Goal: Communication & Community: Answer question/provide support

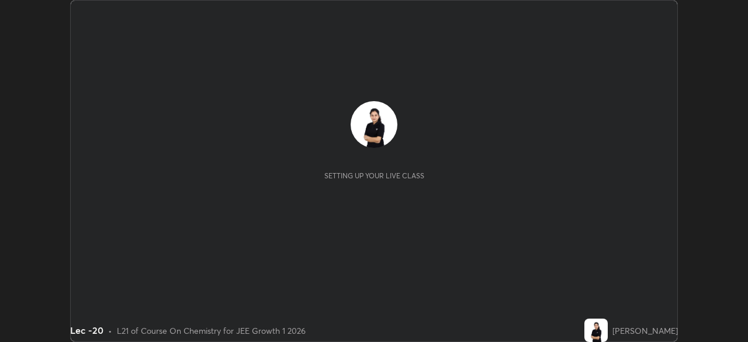
scroll to position [342, 747]
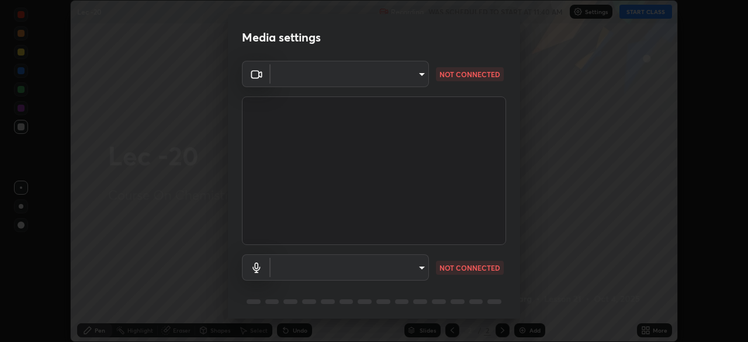
type input "dcfdf22e5c1df7ea5543dcfab5f97d1ca77f9af45aee9585751398583aede383"
type input "default"
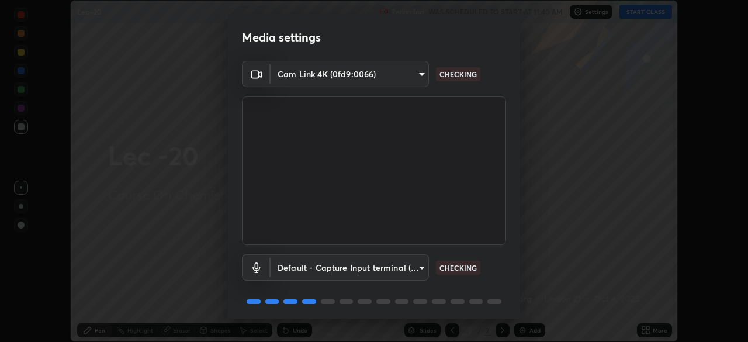
scroll to position [41, 0]
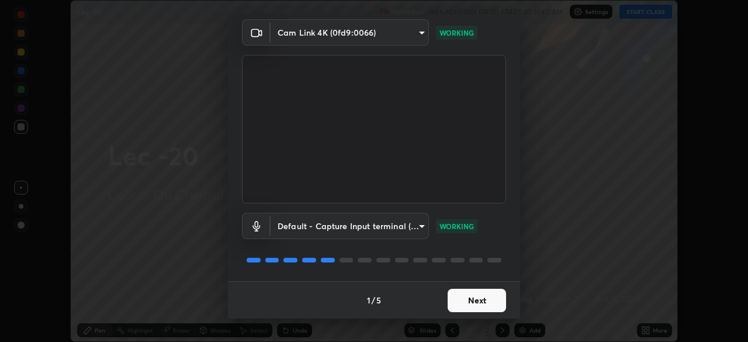
click at [462, 296] on button "Next" at bounding box center [477, 300] width 58 height 23
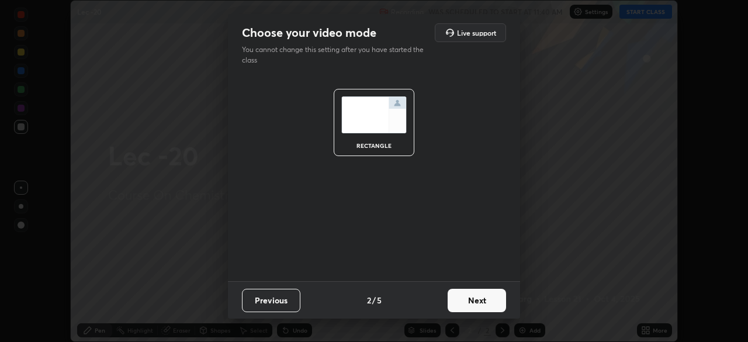
scroll to position [0, 0]
click at [461, 294] on button "Next" at bounding box center [477, 300] width 58 height 23
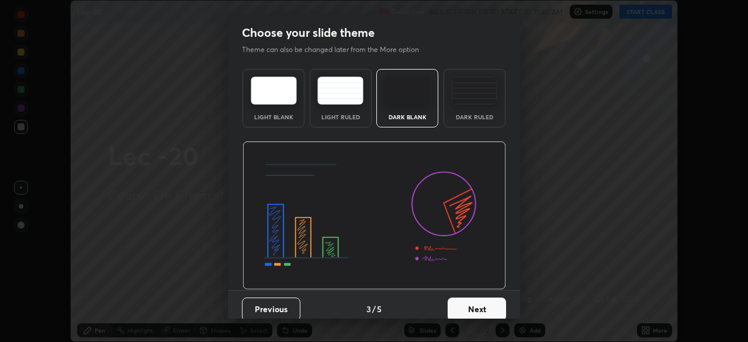
click at [459, 299] on button "Next" at bounding box center [477, 308] width 58 height 23
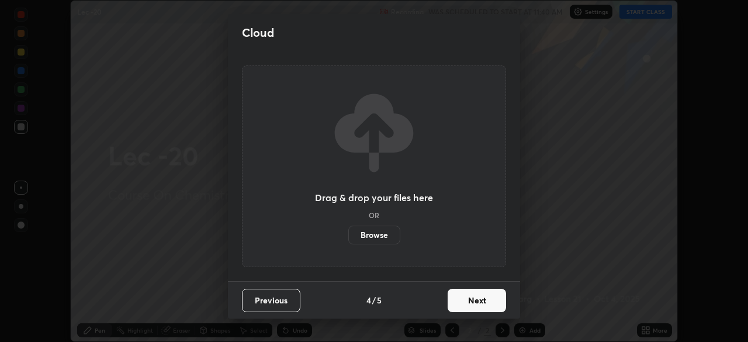
click at [462, 307] on button "Next" at bounding box center [477, 300] width 58 height 23
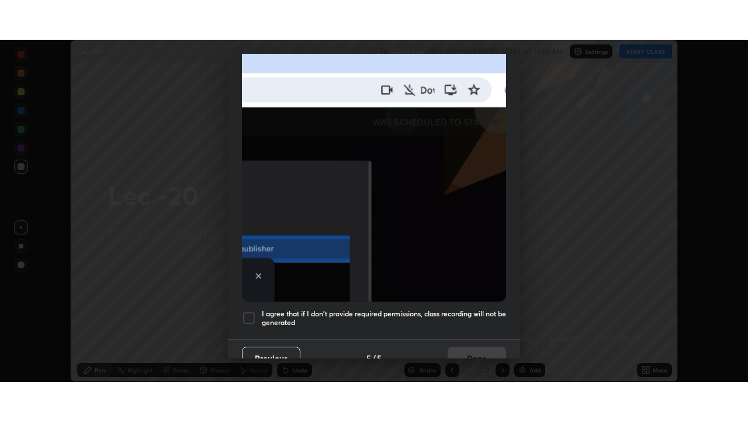
scroll to position [280, 0]
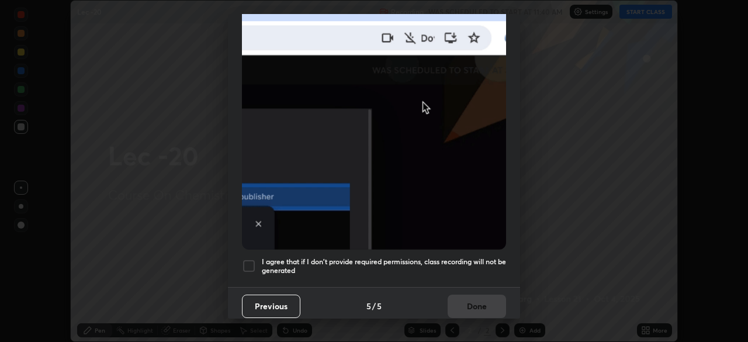
click at [252, 260] on div at bounding box center [249, 266] width 14 height 14
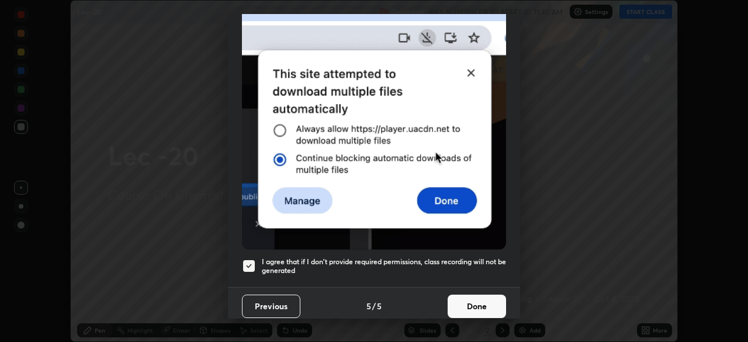
click at [458, 301] on button "Done" at bounding box center [477, 305] width 58 height 23
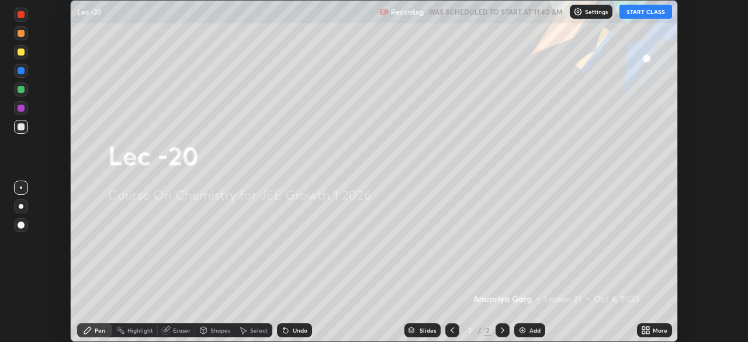
click at [645, 12] on button "START CLASS" at bounding box center [645, 12] width 53 height 14
click at [663, 333] on div "More" at bounding box center [660, 330] width 15 height 6
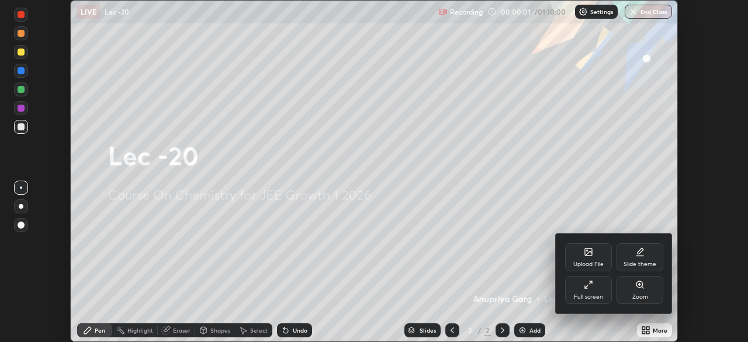
click at [595, 289] on div "Full screen" at bounding box center [588, 290] width 47 height 28
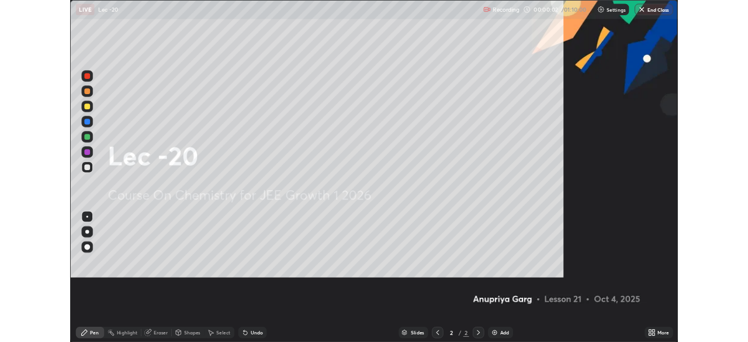
scroll to position [421, 748]
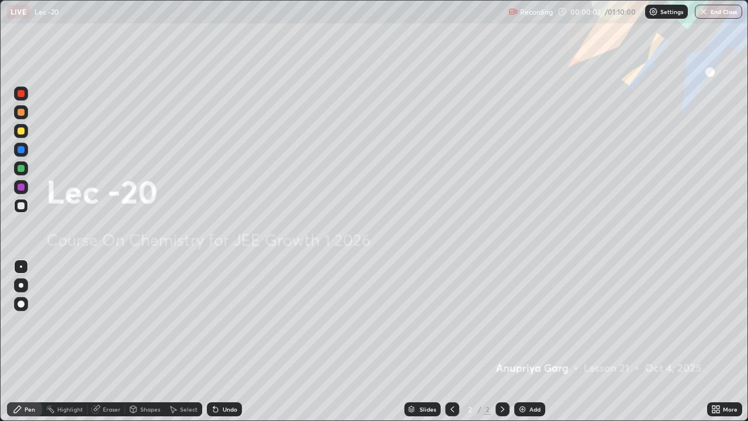
click at [536, 341] on div "Add" at bounding box center [534, 409] width 11 height 6
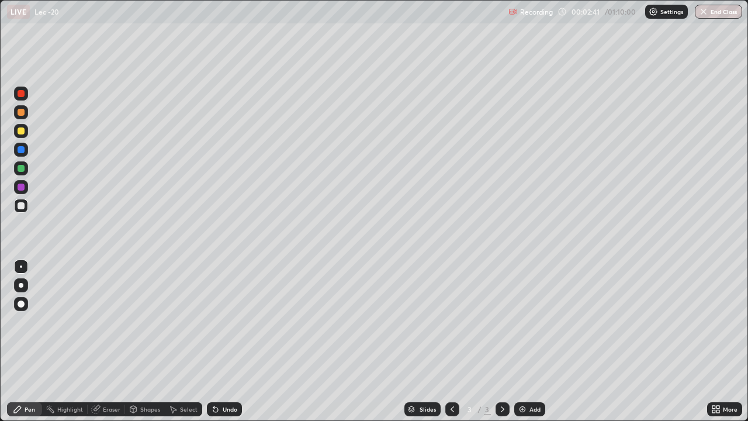
click at [182, 341] on div "Select" at bounding box center [189, 409] width 18 height 6
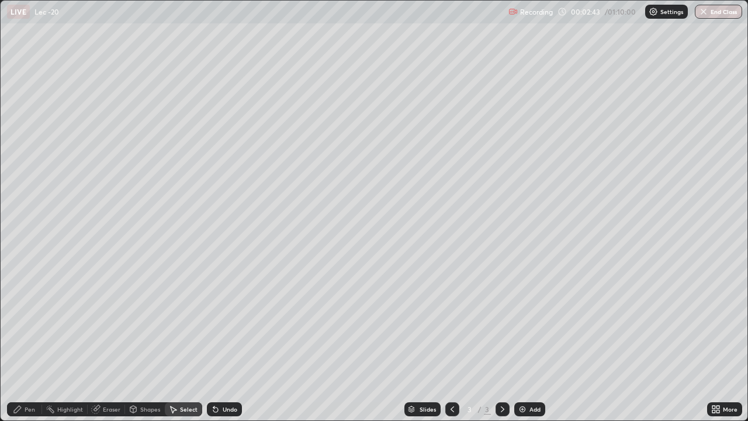
click at [348, 341] on div "0 ° Undo Copy Duplicate Duplicate to new slide Delete" at bounding box center [374, 210] width 747 height 419
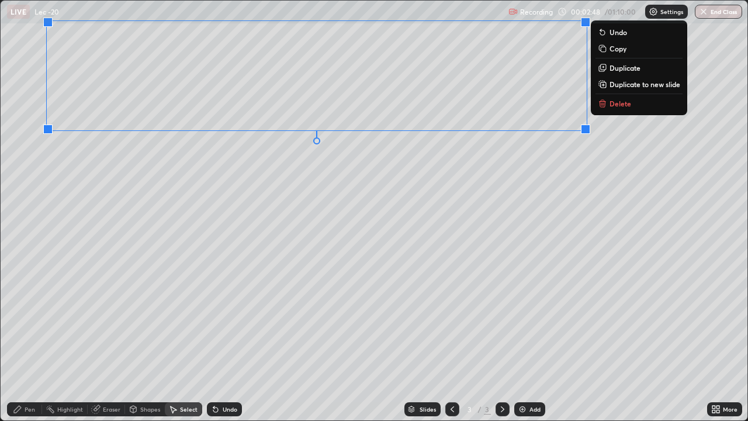
click at [342, 224] on div "0 ° Undo Copy Duplicate Duplicate to new slide Delete" at bounding box center [374, 210] width 747 height 419
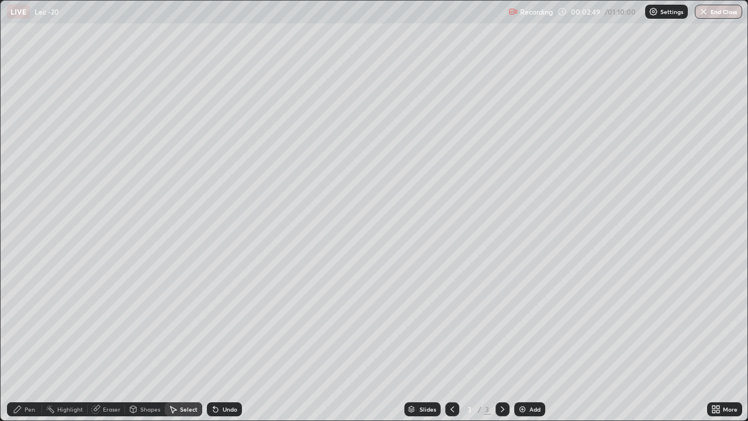
click at [28, 341] on div "Pen" at bounding box center [24, 408] width 35 height 23
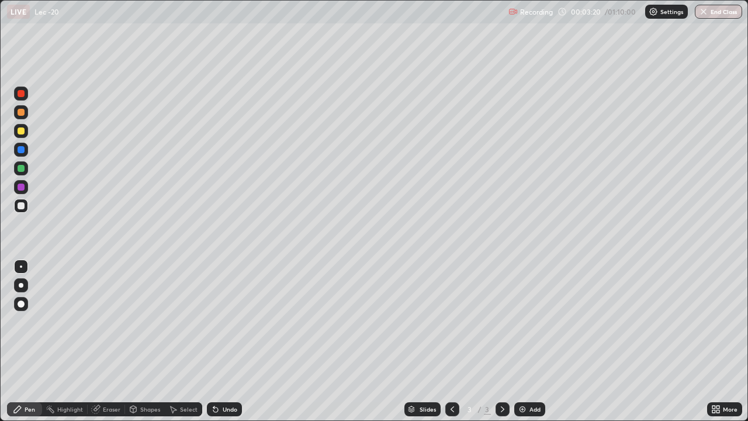
click at [19, 133] on div at bounding box center [21, 130] width 7 height 7
click at [18, 205] on div at bounding box center [21, 205] width 7 height 7
click at [176, 341] on icon at bounding box center [172, 408] width 9 height 9
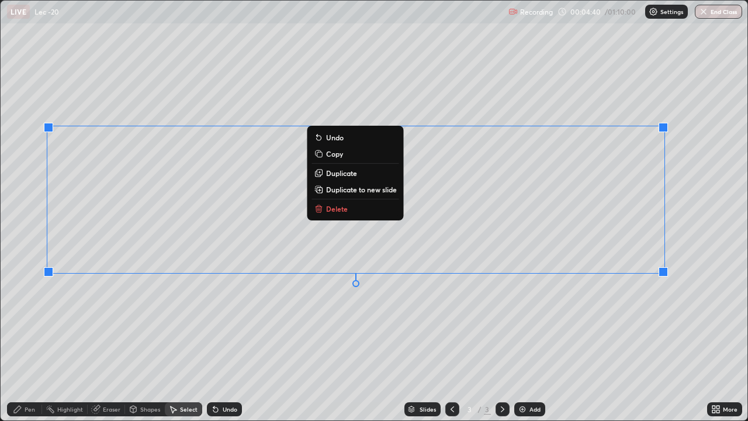
click at [450, 331] on div "0 ° Undo Copy Duplicate Duplicate to new slide Delete" at bounding box center [374, 210] width 747 height 419
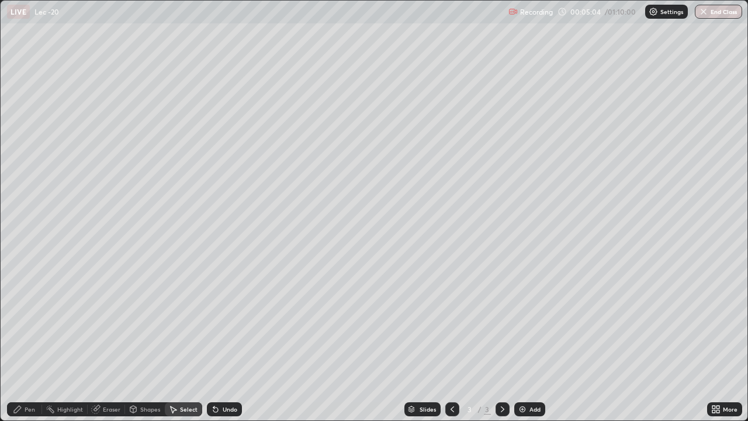
click at [105, 341] on div "Eraser" at bounding box center [112, 409] width 18 height 6
click at [33, 341] on div "Pen" at bounding box center [30, 409] width 11 height 6
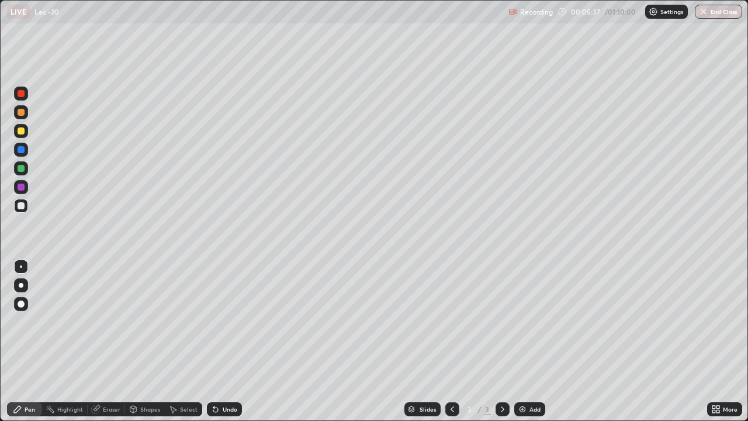
click at [103, 341] on div "Eraser" at bounding box center [112, 409] width 18 height 6
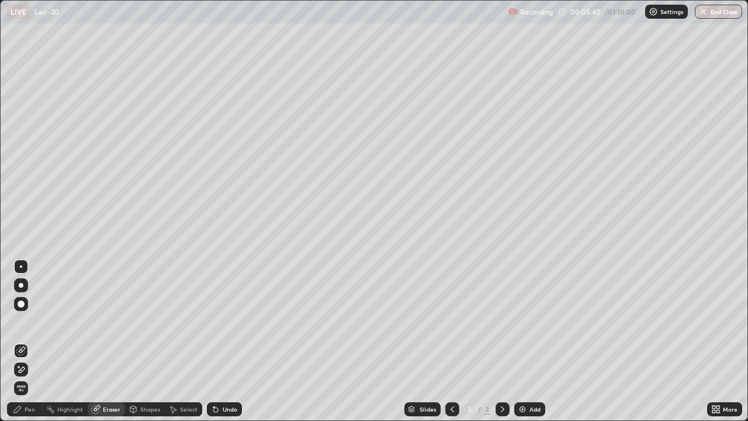
click at [22, 341] on icon at bounding box center [17, 408] width 9 height 9
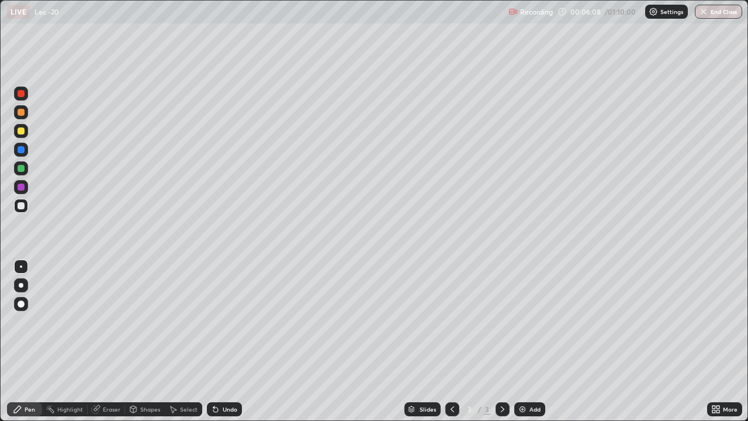
click at [99, 341] on icon at bounding box center [95, 408] width 9 height 9
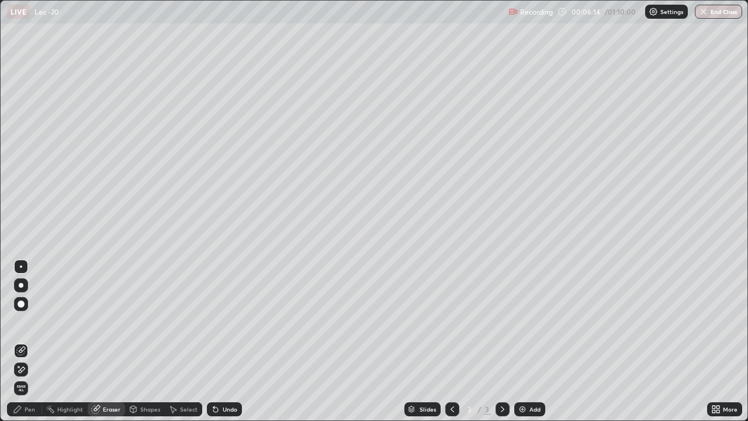
click at [26, 341] on div "Pen" at bounding box center [30, 409] width 11 height 6
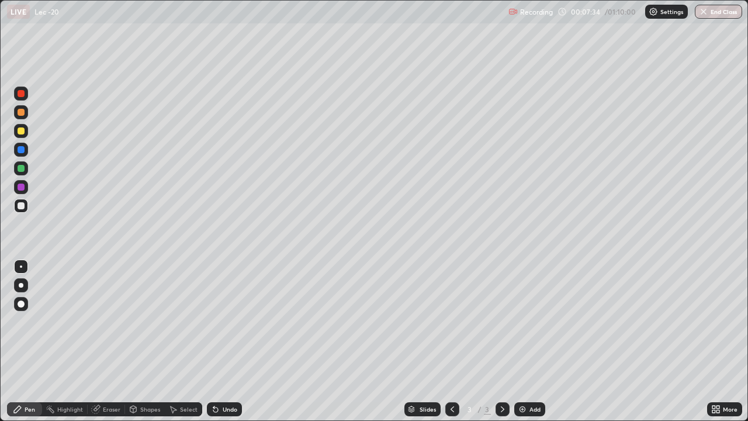
click at [21, 130] on div at bounding box center [21, 130] width 7 height 7
click at [143, 341] on div "Shapes" at bounding box center [150, 409] width 20 height 6
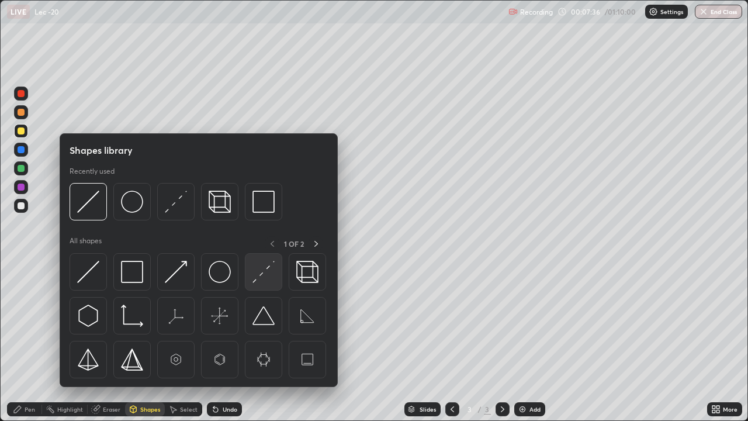
click at [256, 277] on img at bounding box center [263, 272] width 22 height 22
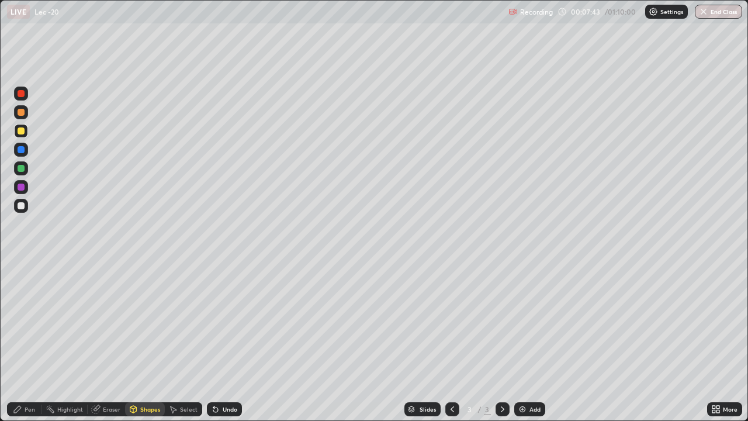
click at [32, 341] on div "Pen" at bounding box center [30, 409] width 11 height 6
click at [23, 110] on div at bounding box center [21, 112] width 7 height 7
click at [272, 341] on div "Slides 3 / 3 Add" at bounding box center [474, 408] width 465 height 23
click at [279, 341] on div "Slides 3 / 3 Add" at bounding box center [474, 408] width 465 height 23
click at [274, 341] on div "Slides 3 / 3 Add" at bounding box center [474, 408] width 465 height 23
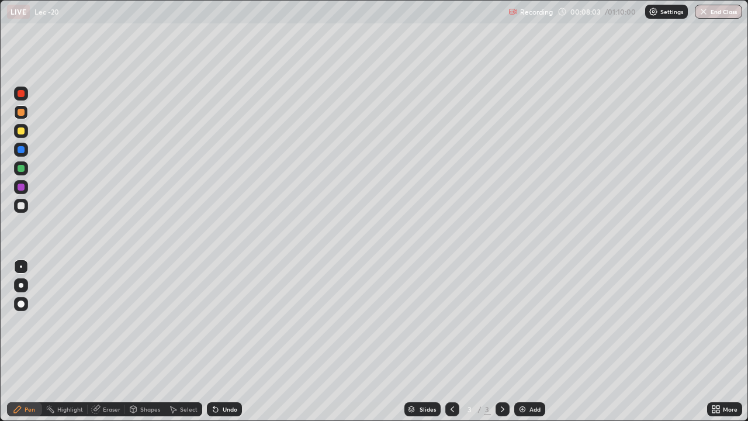
click at [282, 341] on div "Slides 3 / 3 Add" at bounding box center [474, 408] width 465 height 23
click at [522, 341] on img at bounding box center [522, 408] width 9 height 9
click at [20, 202] on div at bounding box center [21, 206] width 14 height 14
click at [223, 341] on div "Undo" at bounding box center [230, 409] width 15 height 6
click at [179, 341] on div "Select" at bounding box center [183, 409] width 37 height 14
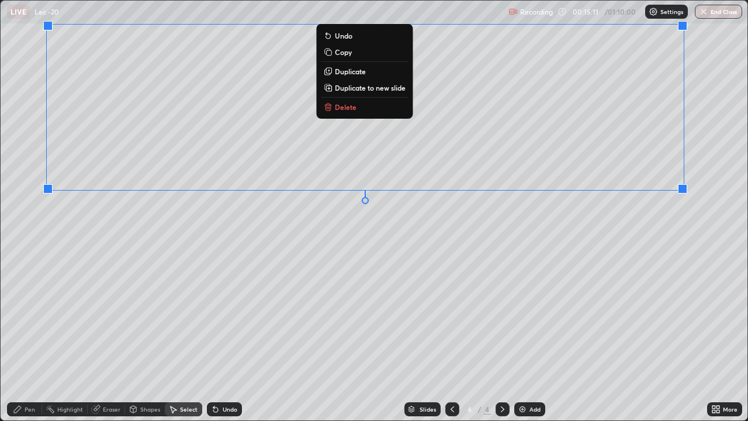
click at [435, 268] on div "0 ° Undo Copy Duplicate Duplicate to new slide Delete" at bounding box center [374, 210] width 747 height 419
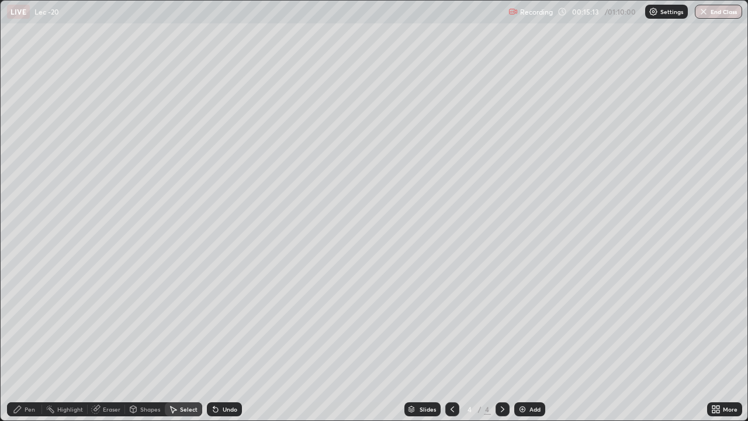
click at [37, 341] on div "Pen" at bounding box center [24, 409] width 35 height 14
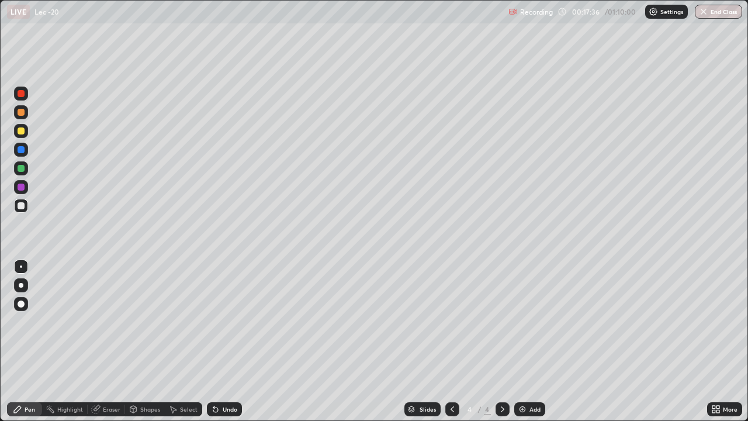
click at [523, 341] on img at bounding box center [522, 408] width 9 height 9
click at [448, 341] on icon at bounding box center [452, 408] width 9 height 9
click at [500, 341] on div at bounding box center [502, 409] width 14 height 14
click at [180, 341] on div "Select" at bounding box center [189, 409] width 18 height 6
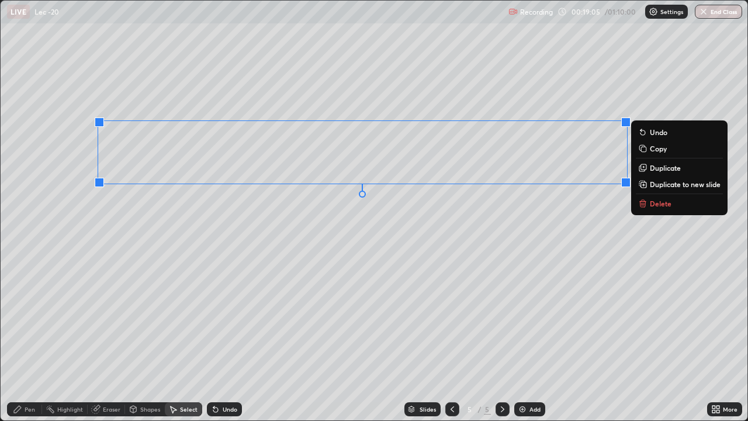
click at [297, 292] on div "0 ° Undo Copy Duplicate Duplicate to new slide Delete" at bounding box center [374, 210] width 747 height 419
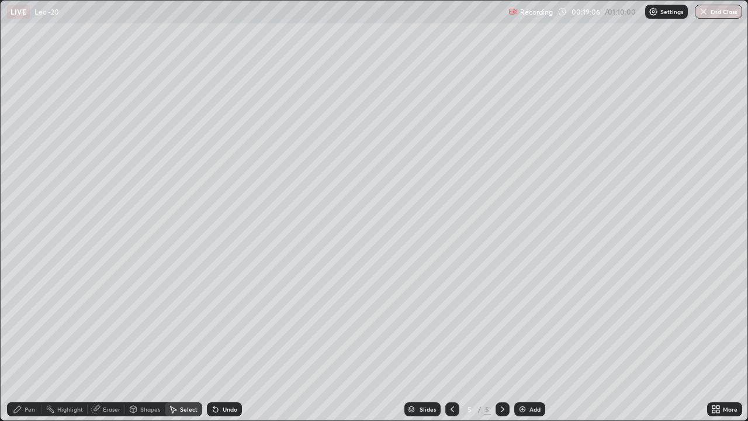
click at [29, 341] on div "Pen" at bounding box center [24, 409] width 35 height 14
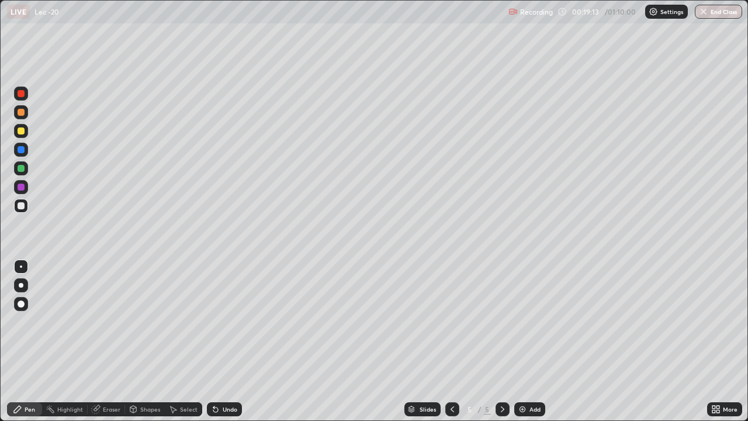
click at [21, 135] on div at bounding box center [21, 131] width 14 height 14
click at [21, 203] on div at bounding box center [21, 205] width 7 height 7
click at [183, 341] on div "Select" at bounding box center [189, 409] width 18 height 6
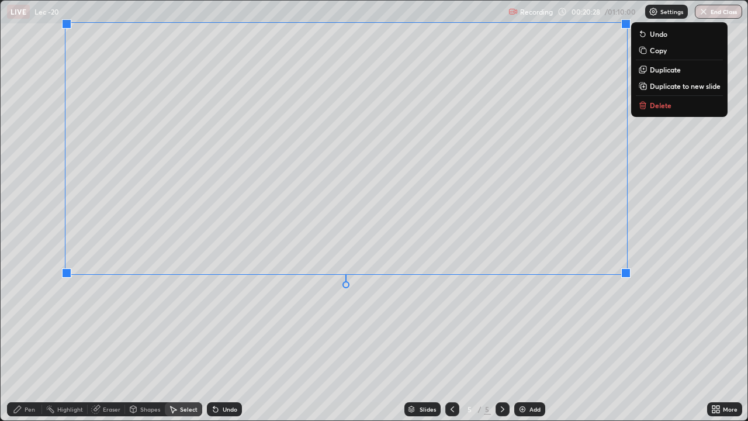
click at [415, 307] on div "0 ° Undo Copy Duplicate Duplicate to new slide Delete" at bounding box center [374, 210] width 747 height 419
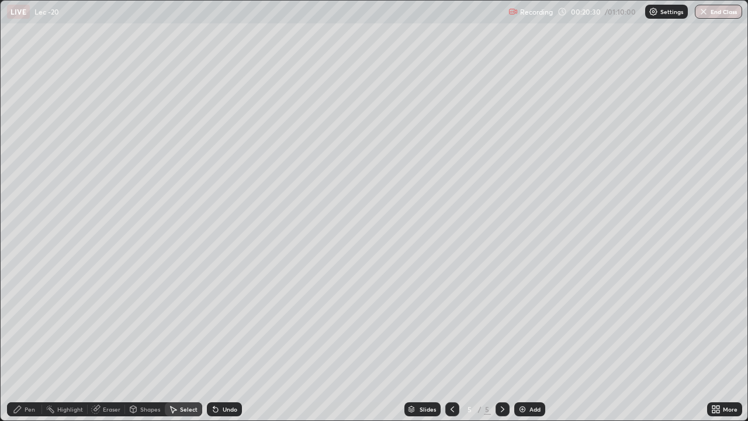
click at [24, 341] on div "Pen" at bounding box center [24, 409] width 35 height 14
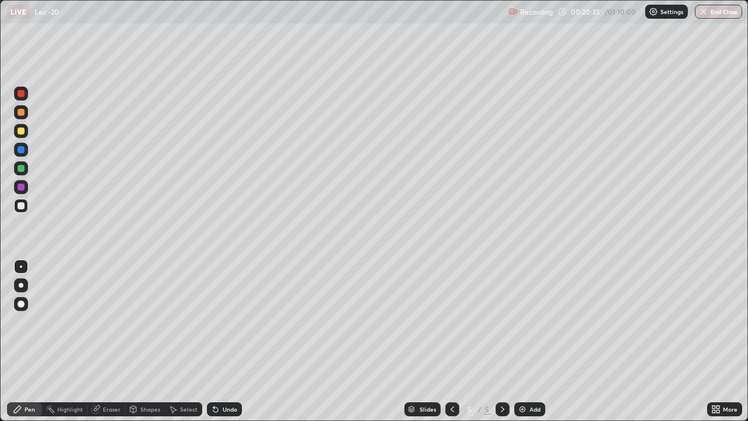
click at [107, 341] on div "Eraser" at bounding box center [112, 409] width 18 height 6
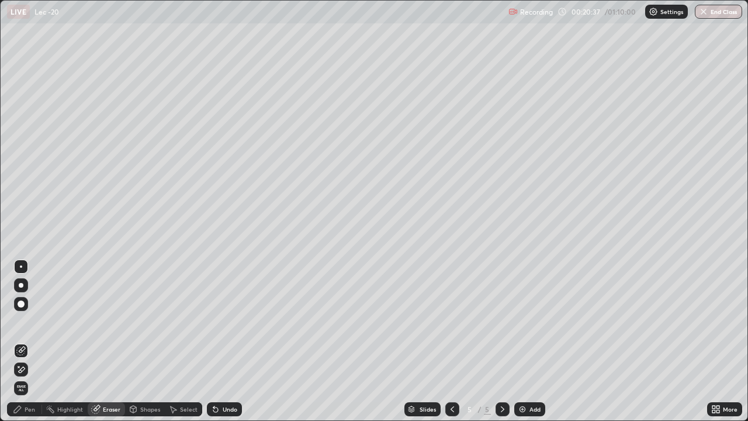
click at [26, 341] on div "Pen" at bounding box center [30, 409] width 11 height 6
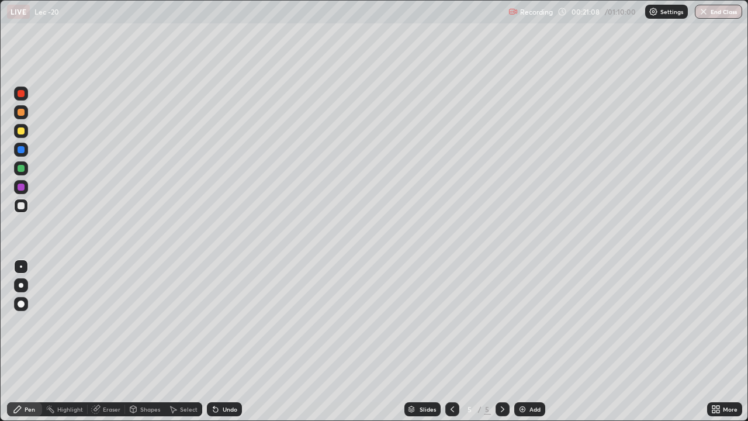
click at [186, 341] on div "Select" at bounding box center [189, 409] width 18 height 6
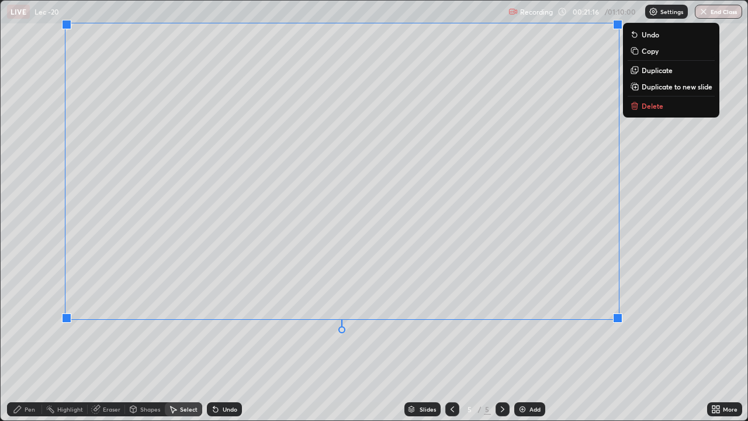
click at [571, 341] on div "0 ° Undo Copy Duplicate Duplicate to new slide Delete" at bounding box center [374, 210] width 747 height 419
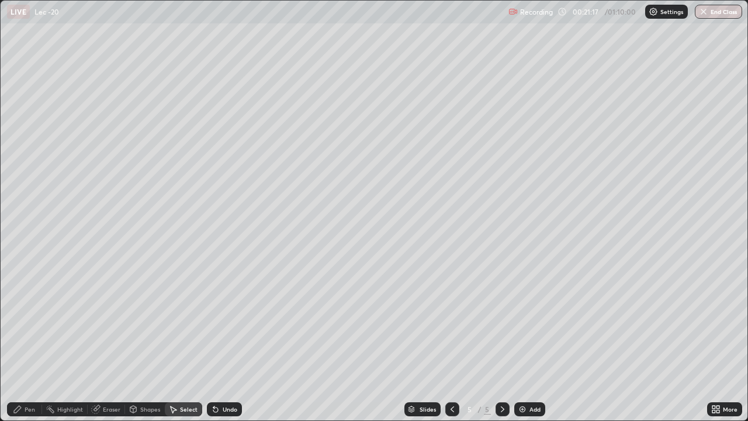
click at [34, 341] on div "Pen" at bounding box center [30, 409] width 11 height 6
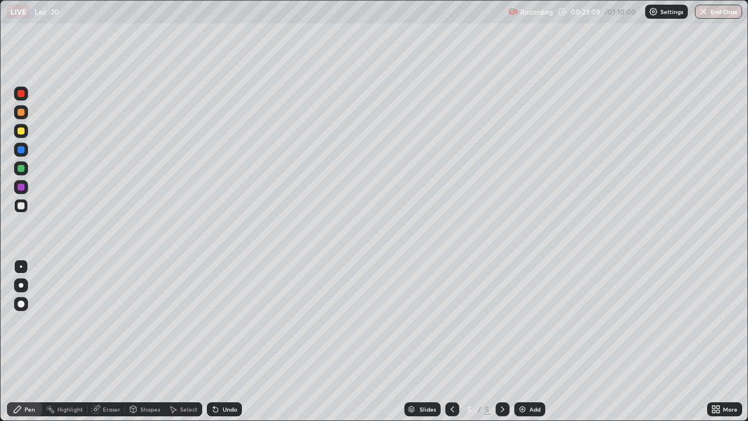
click at [525, 341] on img at bounding box center [522, 408] width 9 height 9
click at [189, 341] on div "Select" at bounding box center [189, 409] width 18 height 6
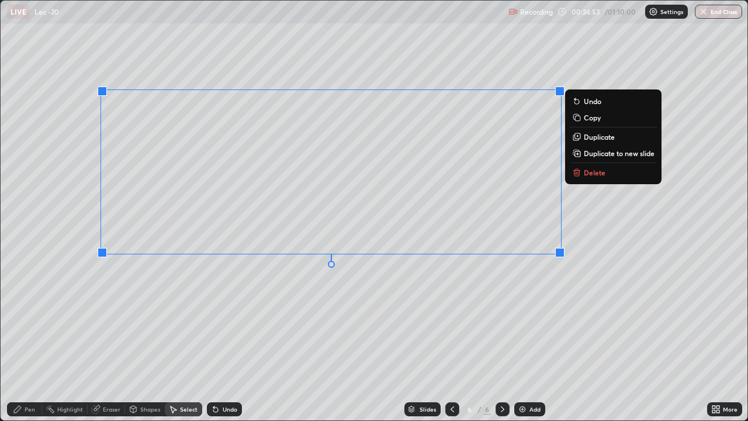
click at [376, 289] on div "0 ° Undo Copy Duplicate Duplicate to new slide Delete" at bounding box center [374, 210] width 747 height 419
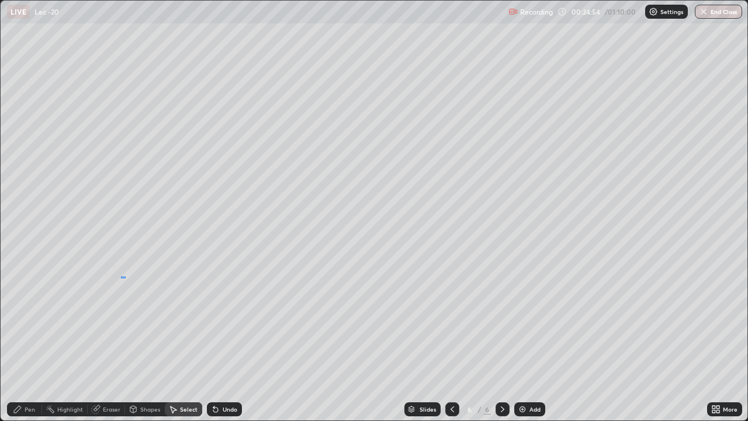
click at [116, 281] on div "0 ° Undo Copy Duplicate Duplicate to new slide Delete" at bounding box center [374, 210] width 747 height 419
click at [30, 341] on div "Pen" at bounding box center [30, 409] width 11 height 6
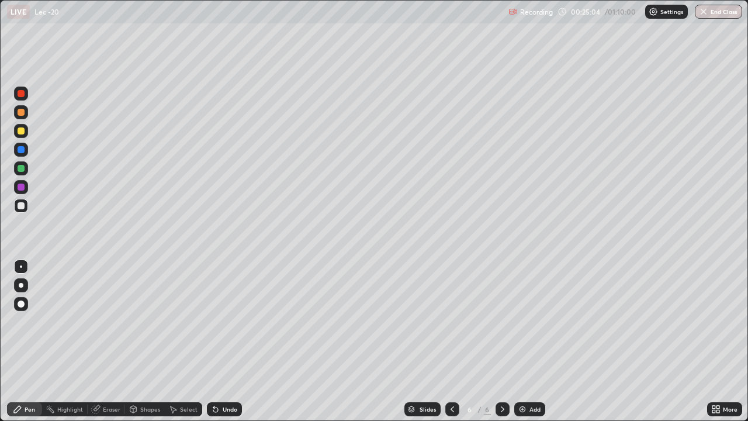
click at [25, 115] on div at bounding box center [21, 112] width 14 height 14
click at [724, 341] on div "More" at bounding box center [724, 409] width 35 height 14
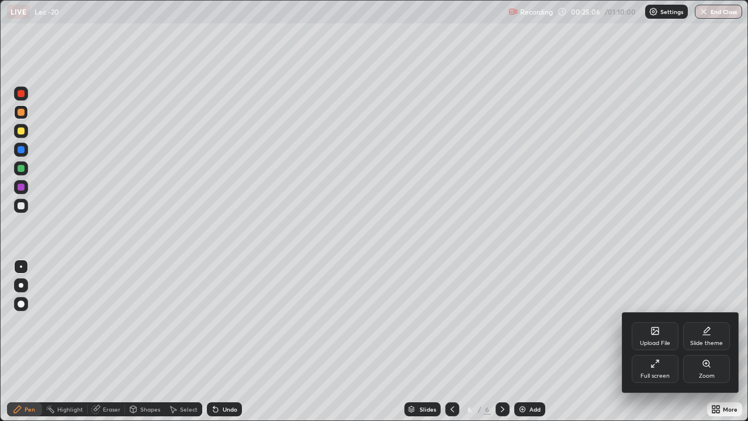
click at [652, 341] on icon at bounding box center [654, 363] width 9 height 9
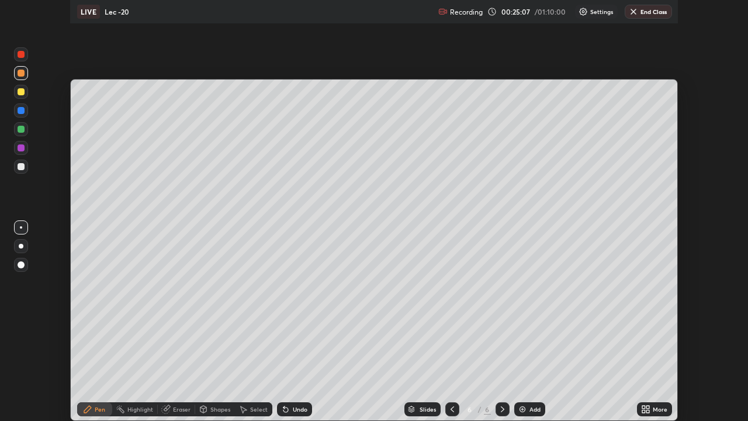
scroll to position [58082, 57676]
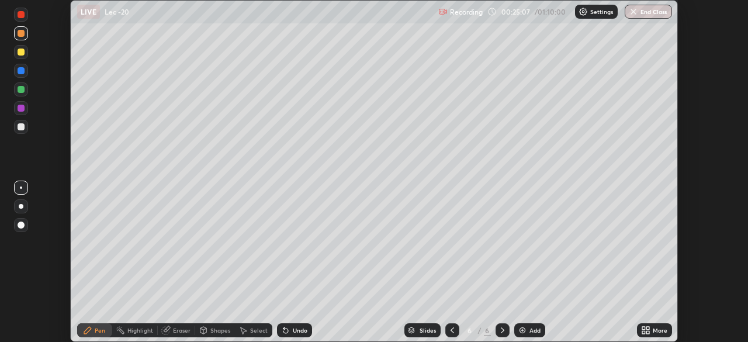
click at [659, 330] on div "More" at bounding box center [660, 330] width 15 height 6
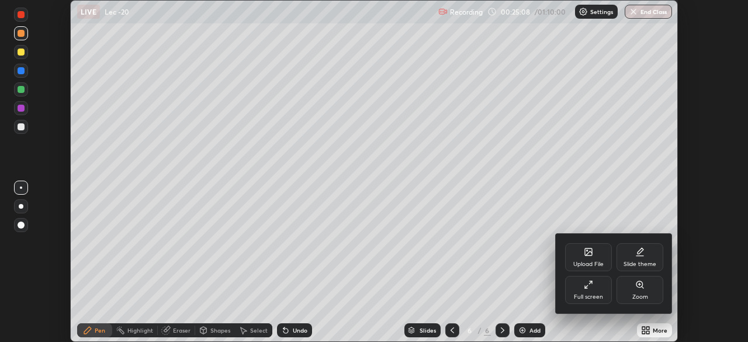
click at [585, 295] on div "Full screen" at bounding box center [588, 297] width 29 height 6
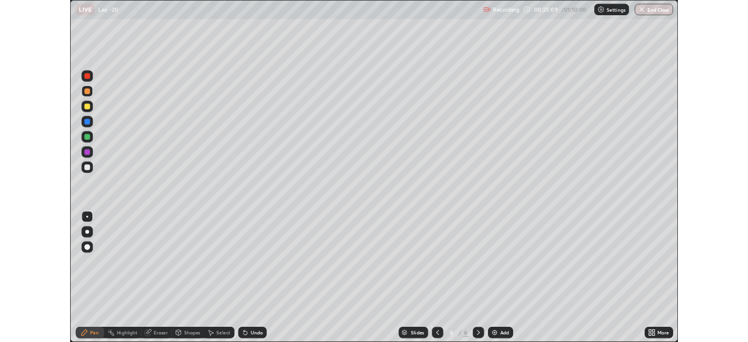
scroll to position [421, 748]
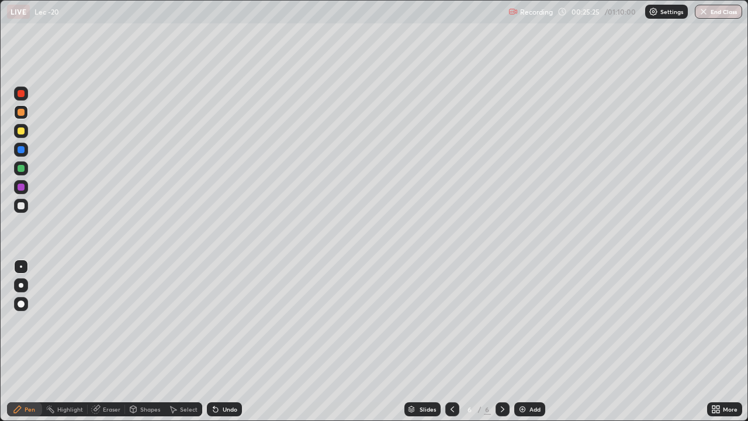
click at [217, 341] on icon at bounding box center [215, 408] width 9 height 9
click at [23, 205] on div at bounding box center [21, 205] width 7 height 7
click at [110, 341] on div "Eraser" at bounding box center [112, 409] width 18 height 6
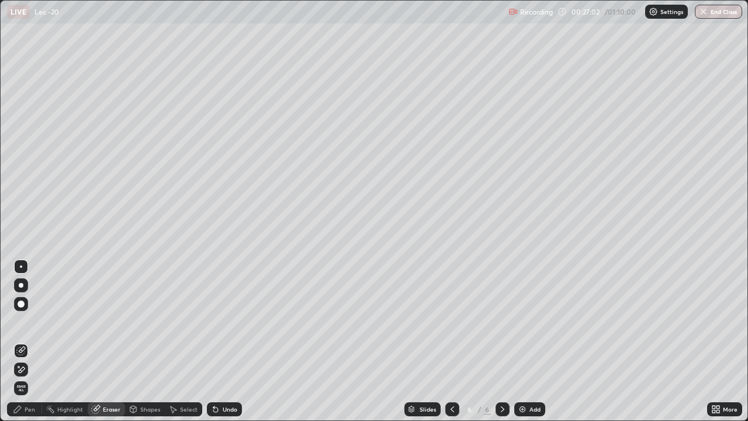
click at [31, 341] on div "Pen" at bounding box center [30, 409] width 11 height 6
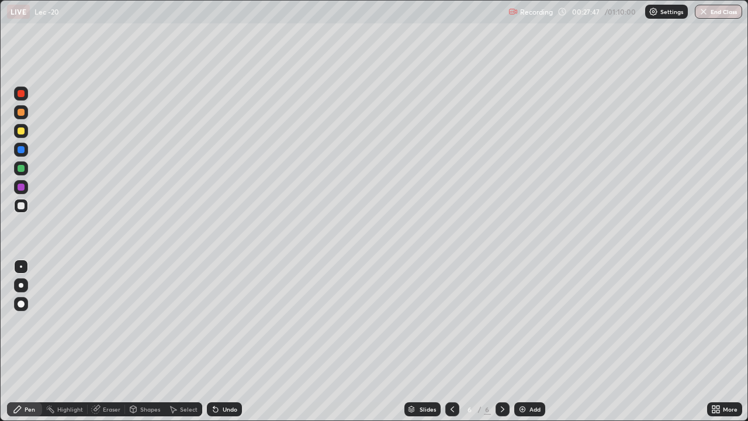
click at [523, 341] on img at bounding box center [522, 408] width 9 height 9
click at [180, 341] on div "Select" at bounding box center [189, 409] width 18 height 6
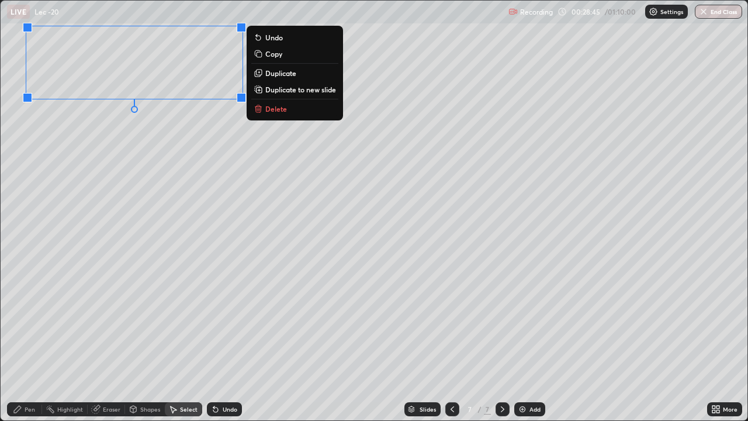
click at [166, 175] on div "0 ° Undo Copy Duplicate Duplicate to new slide Delete" at bounding box center [374, 210] width 747 height 419
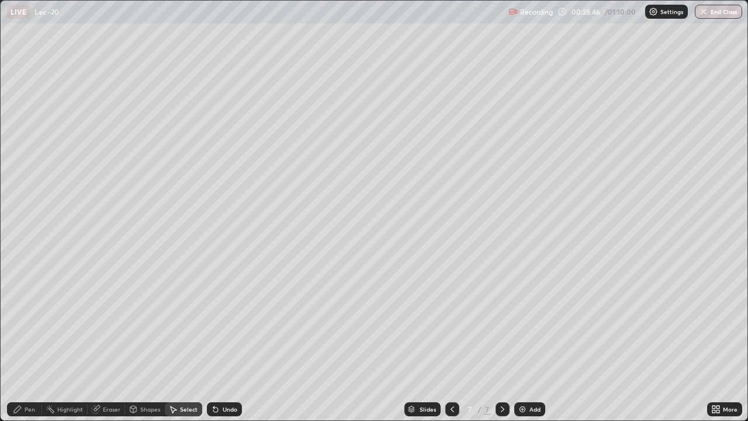
click at [33, 341] on div "Pen" at bounding box center [30, 409] width 11 height 6
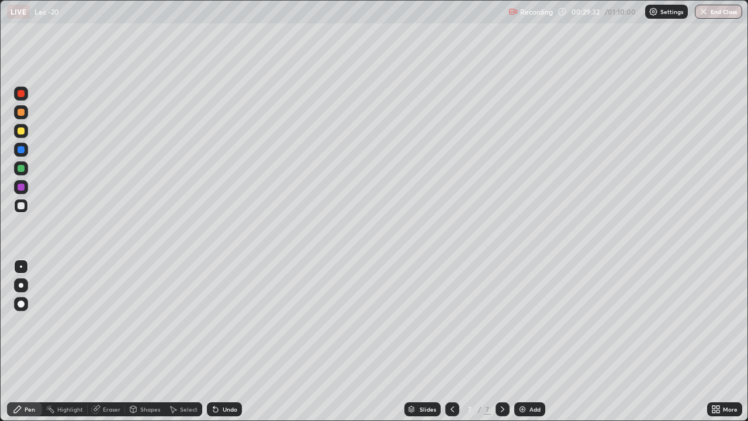
click at [146, 341] on div "Shapes" at bounding box center [150, 409] width 20 height 6
click at [219, 341] on div "Undo" at bounding box center [224, 409] width 35 height 14
click at [25, 341] on div "Pen" at bounding box center [30, 409] width 11 height 6
click at [184, 341] on div "Select" at bounding box center [189, 409] width 18 height 6
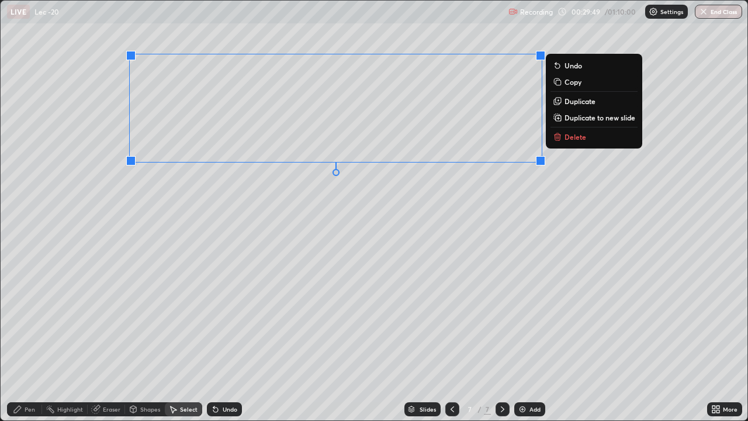
click at [282, 201] on div "0 ° Undo Copy Duplicate Duplicate to new slide Delete" at bounding box center [374, 210] width 747 height 419
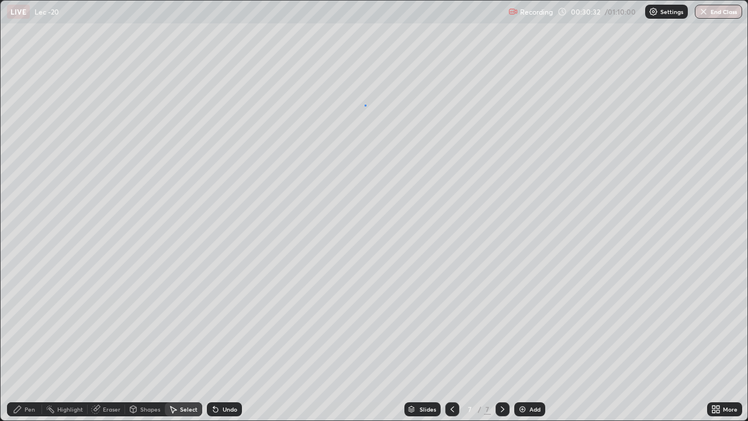
click at [365, 105] on div "0 ° Undo Copy Duplicate Duplicate to new slide Delete" at bounding box center [374, 210] width 747 height 419
click at [33, 341] on div "Pen" at bounding box center [30, 409] width 11 height 6
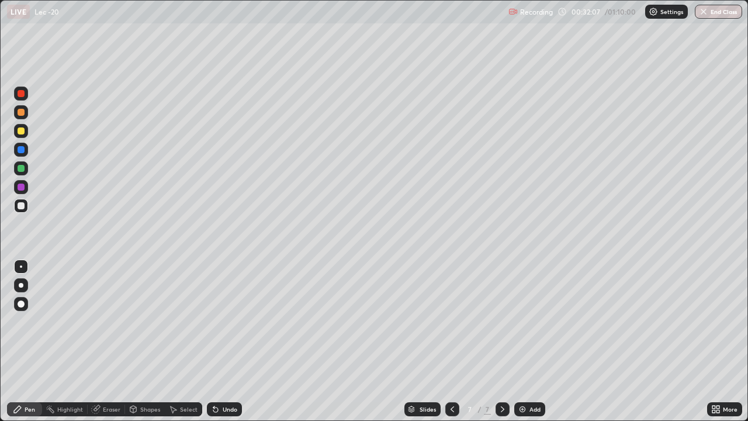
click at [181, 341] on div "Select" at bounding box center [189, 409] width 18 height 6
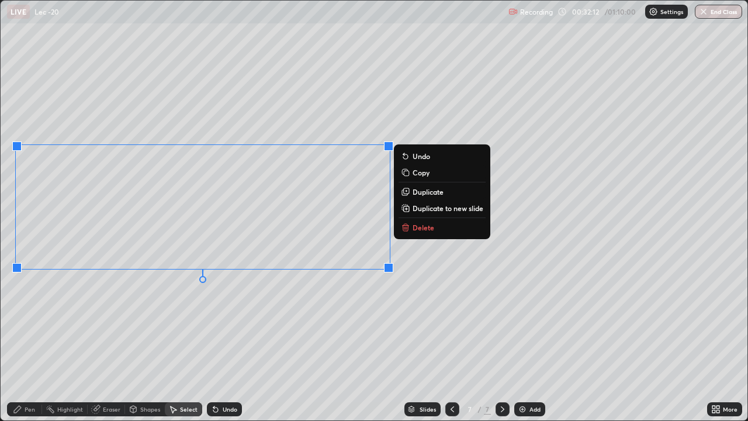
click at [222, 306] on div "0 ° Undo Copy Duplicate Duplicate to new slide Delete" at bounding box center [374, 210] width 747 height 419
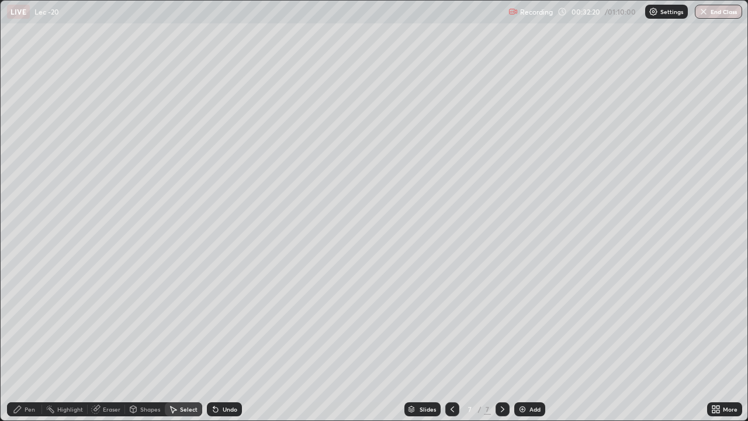
click at [23, 341] on div "Pen" at bounding box center [24, 409] width 35 height 14
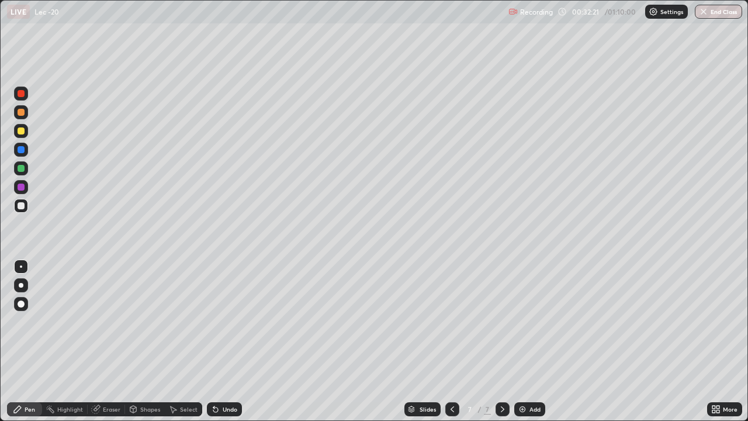
click at [24, 113] on div at bounding box center [21, 112] width 7 height 7
click at [22, 207] on div at bounding box center [21, 205] width 7 height 7
click at [532, 341] on div "Add" at bounding box center [534, 409] width 11 height 6
click at [106, 341] on div "Eraser" at bounding box center [112, 409] width 18 height 6
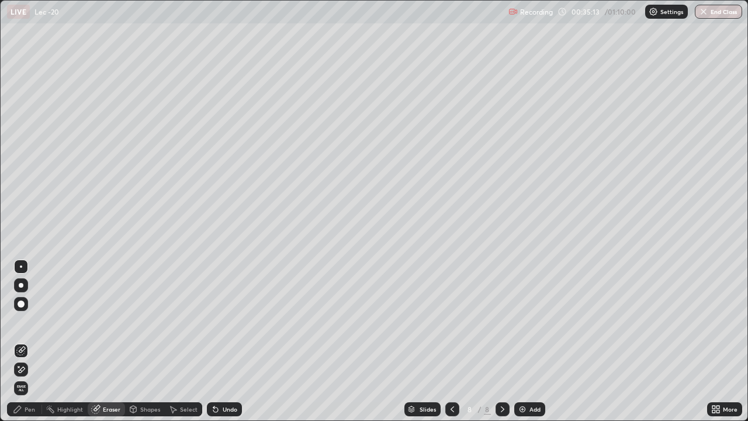
click at [32, 341] on div "Pen" at bounding box center [30, 409] width 11 height 6
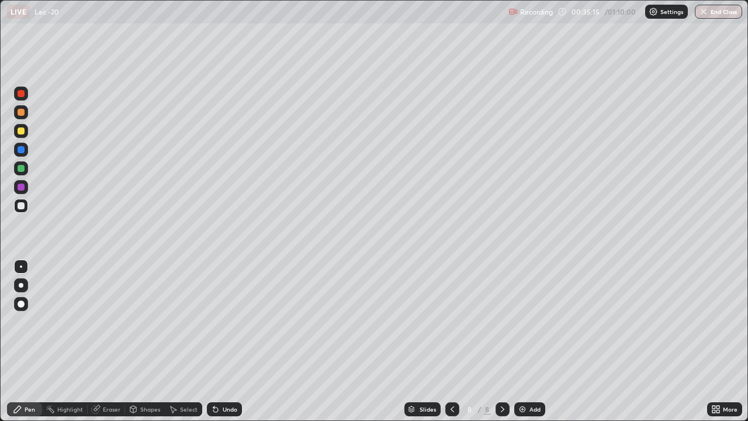
click at [99, 341] on icon at bounding box center [95, 408] width 9 height 9
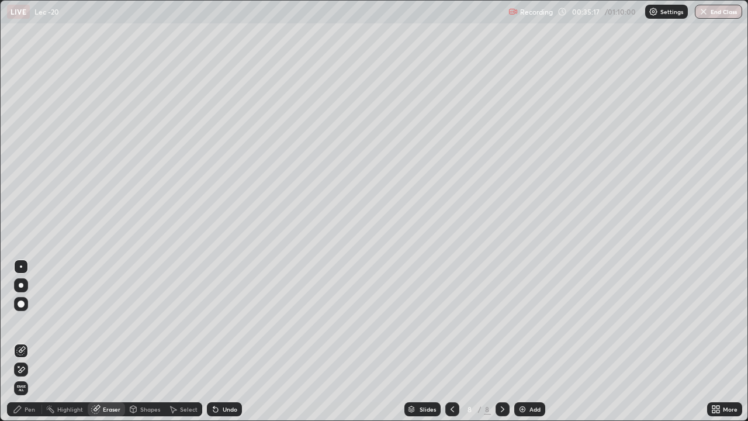
click at [29, 341] on div "Pen" at bounding box center [30, 409] width 11 height 6
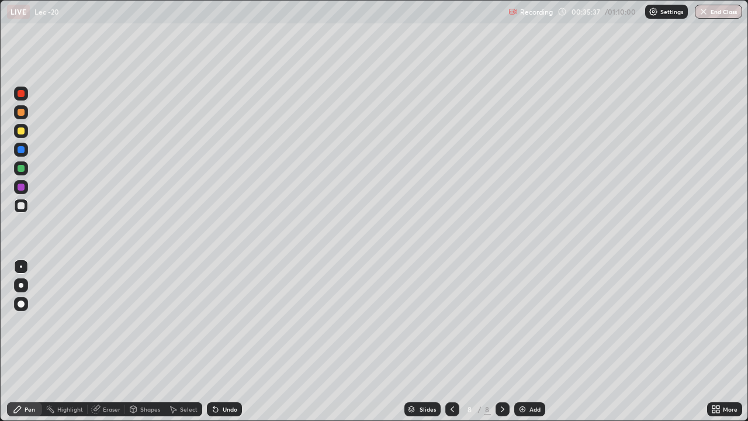
click at [182, 341] on div "Select" at bounding box center [189, 409] width 18 height 6
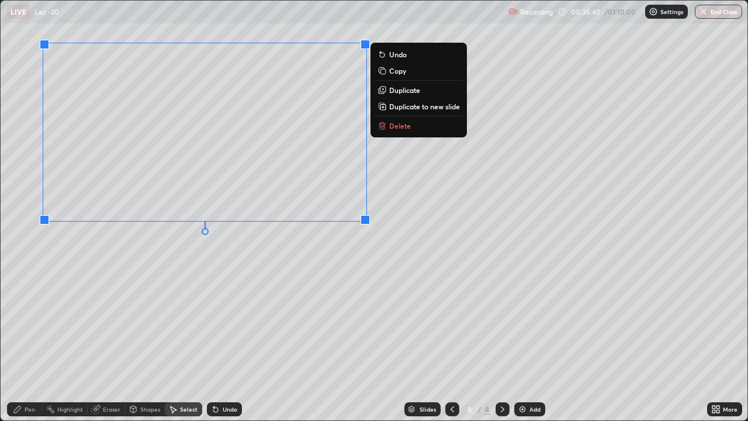
click at [192, 287] on div "0 ° Undo Copy Duplicate Duplicate to new slide Delete" at bounding box center [374, 210] width 747 height 419
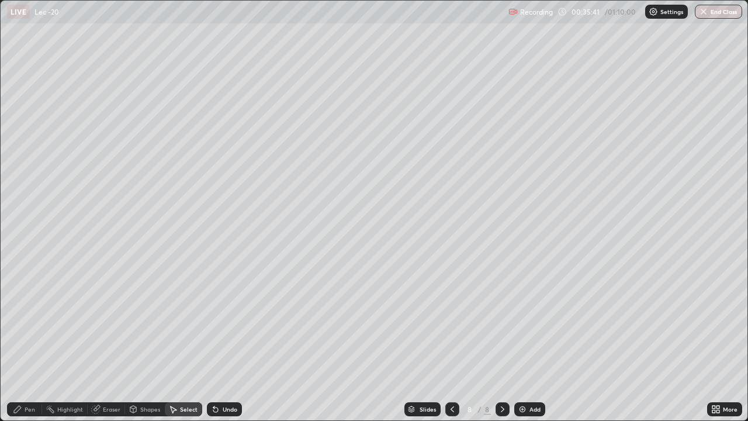
click at [22, 341] on div "Pen" at bounding box center [24, 409] width 35 height 14
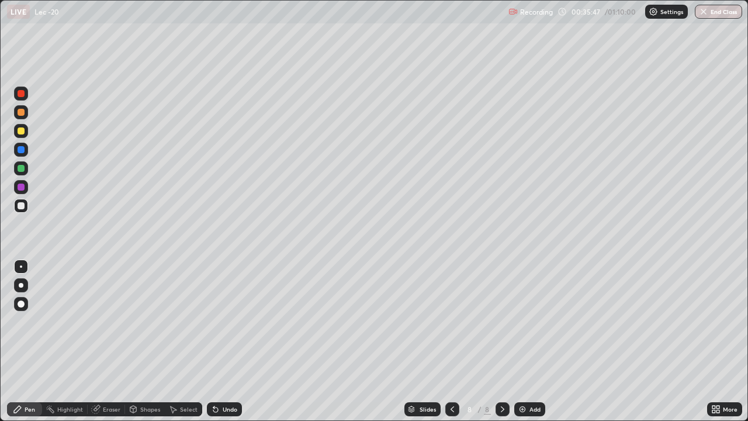
click at [107, 341] on div "Eraser" at bounding box center [112, 409] width 18 height 6
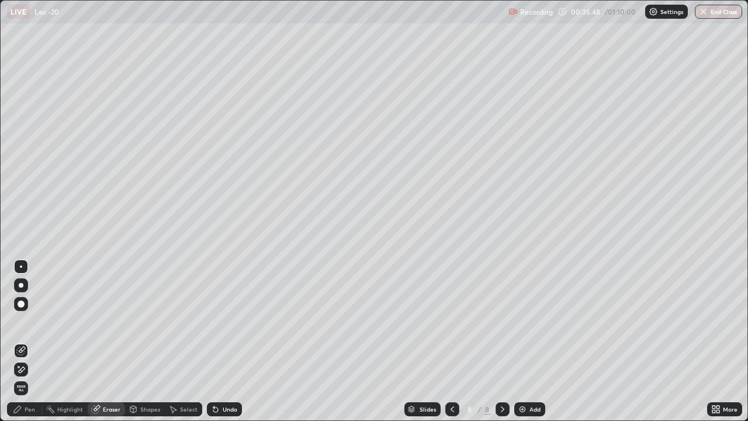
click at [27, 341] on div "Pen" at bounding box center [30, 409] width 11 height 6
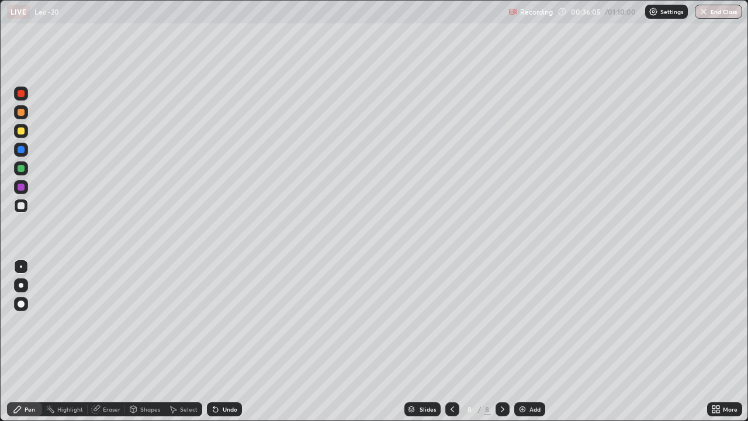
click at [109, 341] on div "Eraser" at bounding box center [106, 409] width 37 height 14
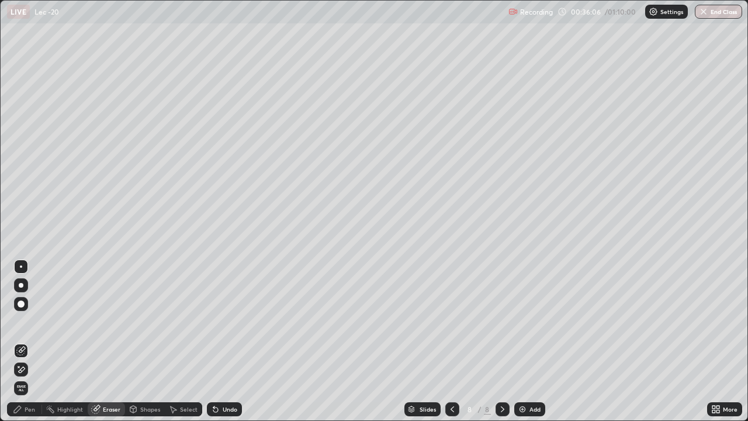
click at [22, 341] on icon at bounding box center [17, 408] width 9 height 9
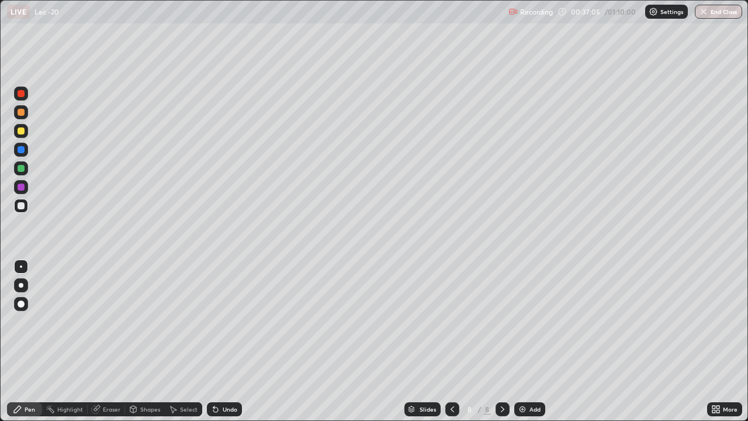
click at [526, 341] on div "Add" at bounding box center [529, 409] width 31 height 14
click at [106, 341] on div "Eraser" at bounding box center [112, 409] width 18 height 6
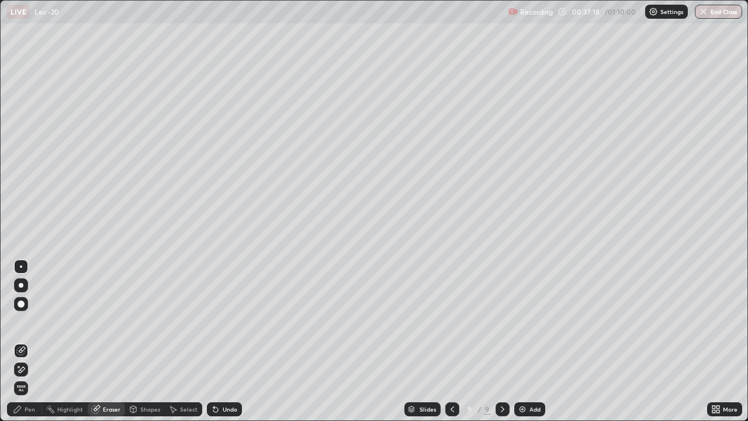
click at [29, 341] on div "Pen" at bounding box center [30, 409] width 11 height 6
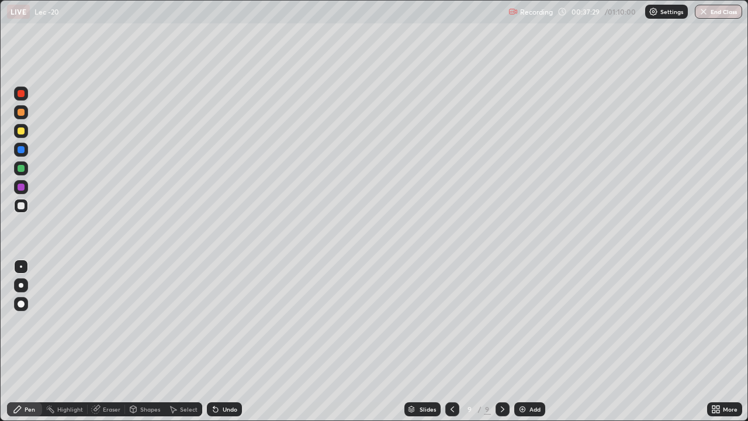
click at [20, 113] on div at bounding box center [21, 112] width 7 height 7
click at [23, 211] on div at bounding box center [21, 206] width 14 height 14
click at [223, 341] on div "Undo" at bounding box center [230, 409] width 15 height 6
click at [183, 341] on div "Select" at bounding box center [189, 409] width 18 height 6
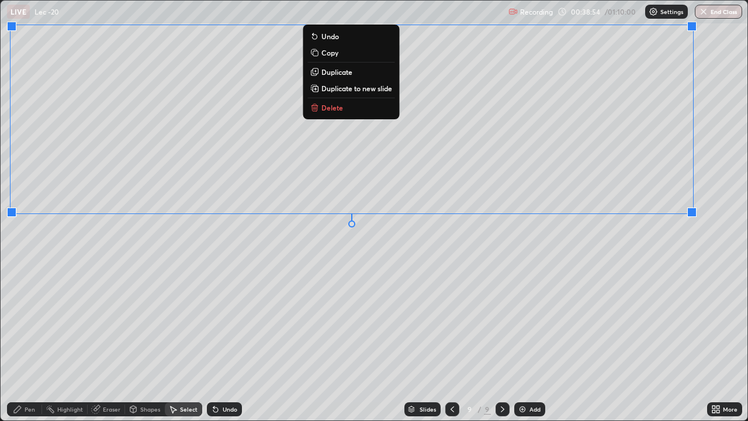
click at [475, 254] on div "0 ° Undo Copy Duplicate Duplicate to new slide Delete" at bounding box center [374, 210] width 747 height 419
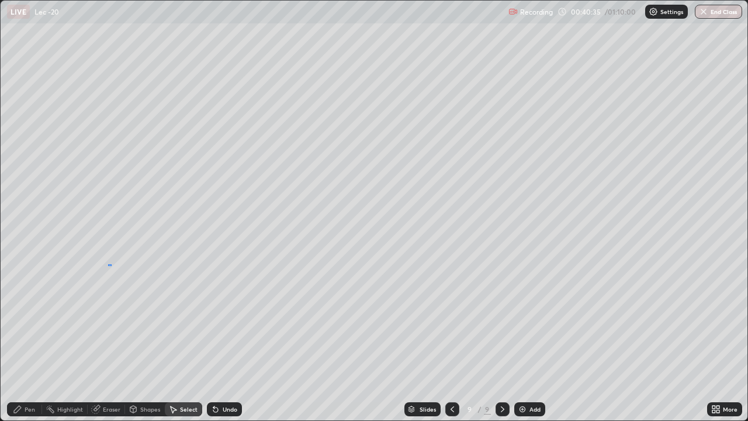
click at [111, 271] on div "0 ° Undo Copy Duplicate Duplicate to new slide Delete" at bounding box center [374, 210] width 747 height 419
click at [26, 341] on div "Pen" at bounding box center [30, 409] width 11 height 6
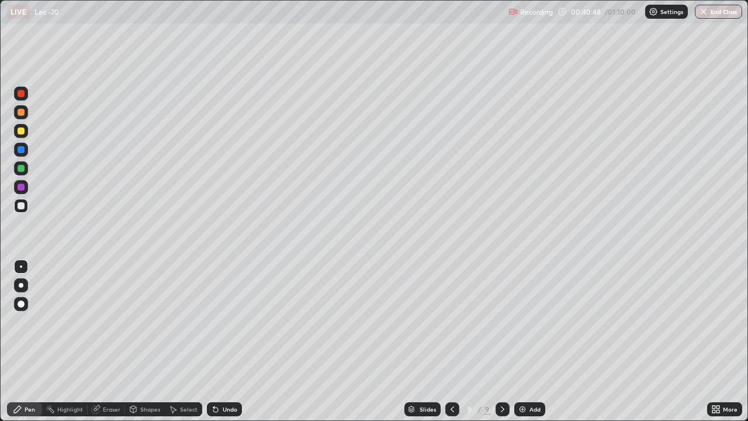
click at [23, 115] on div at bounding box center [21, 112] width 7 height 7
click at [24, 205] on div at bounding box center [21, 205] width 7 height 7
click at [22, 113] on div at bounding box center [21, 112] width 7 height 7
click at [182, 341] on div "Select" at bounding box center [189, 409] width 18 height 6
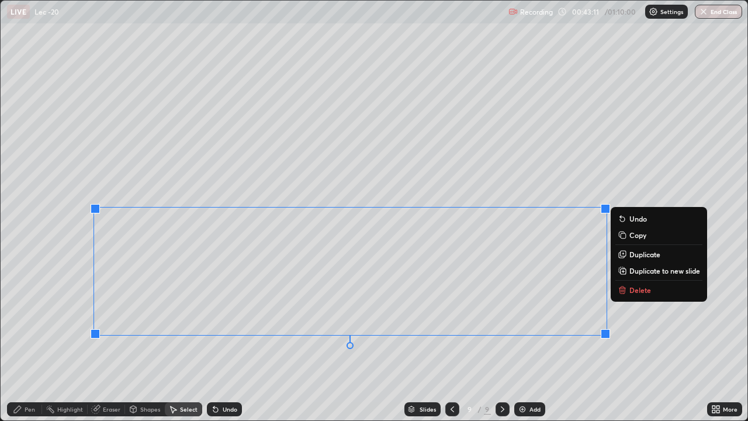
click at [347, 341] on div "0 ° Undo Copy Duplicate Duplicate to new slide Delete" at bounding box center [374, 210] width 747 height 419
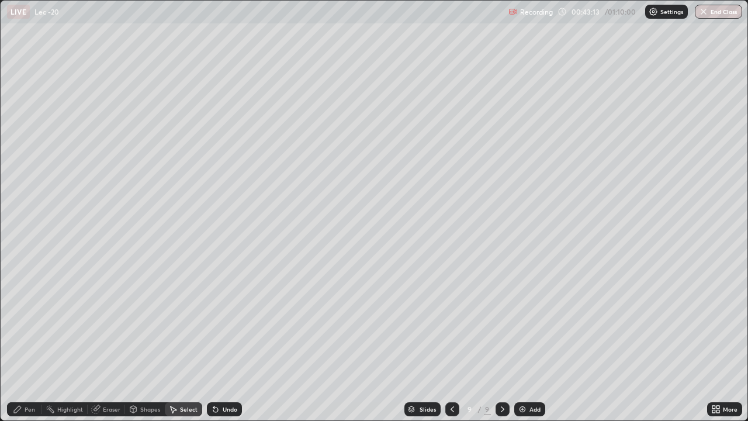
click at [527, 341] on div "Add" at bounding box center [529, 409] width 31 height 14
click at [28, 341] on div "Pen" at bounding box center [30, 409] width 11 height 6
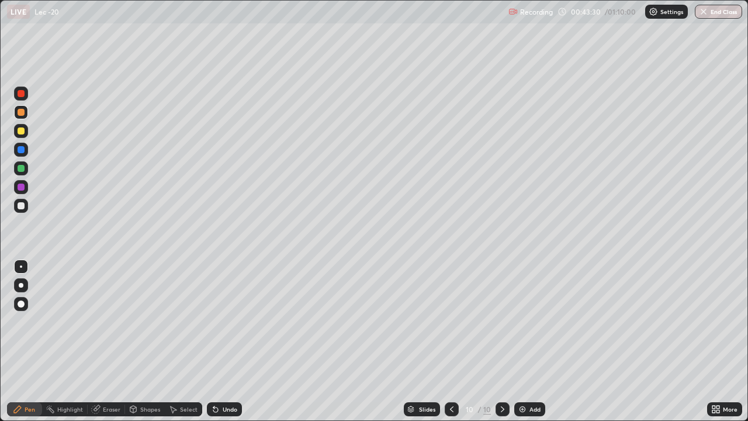
click at [723, 341] on div "More" at bounding box center [730, 409] width 15 height 6
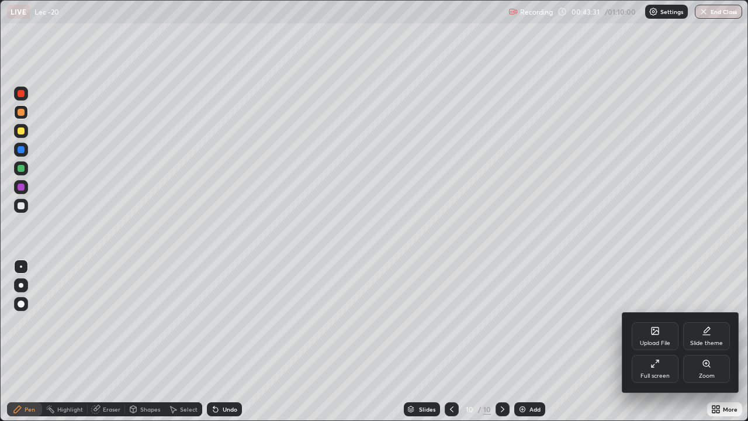
click at [648, 341] on div "Full screen" at bounding box center [655, 369] width 47 height 28
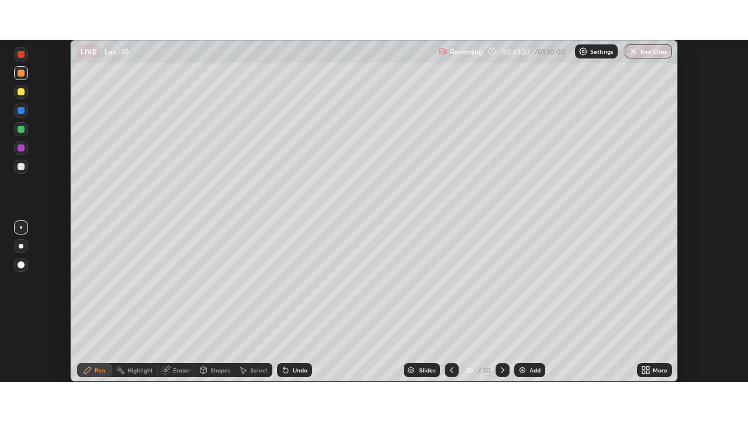
scroll to position [58082, 57676]
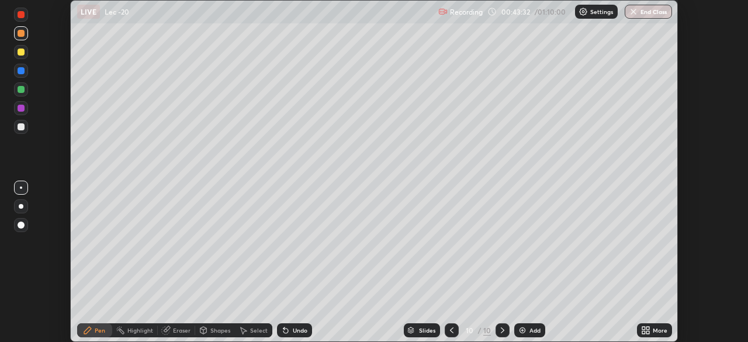
click at [657, 332] on div "More" at bounding box center [660, 330] width 15 height 6
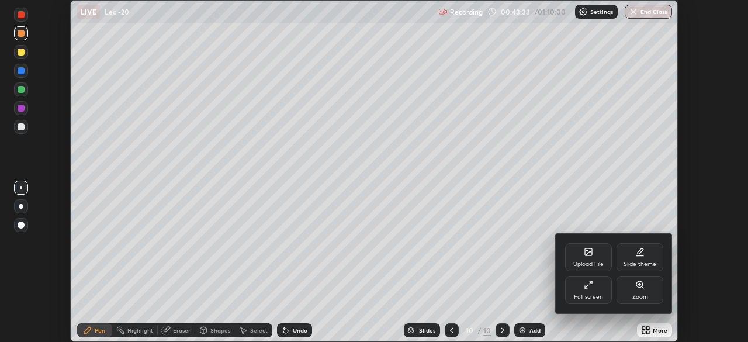
click at [589, 288] on icon at bounding box center [588, 284] width 9 height 9
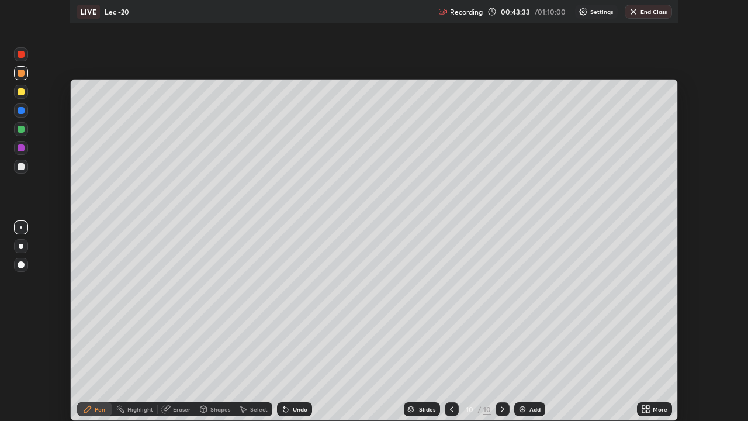
scroll to position [421, 748]
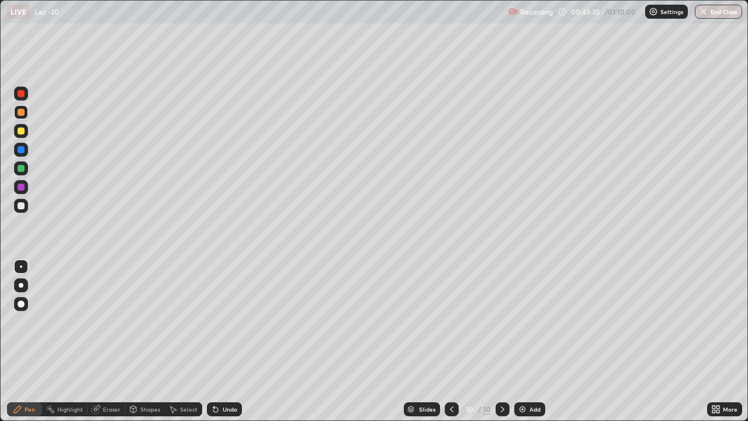
click at [26, 207] on div at bounding box center [21, 206] width 14 height 14
click at [188, 341] on div "Select" at bounding box center [189, 409] width 18 height 6
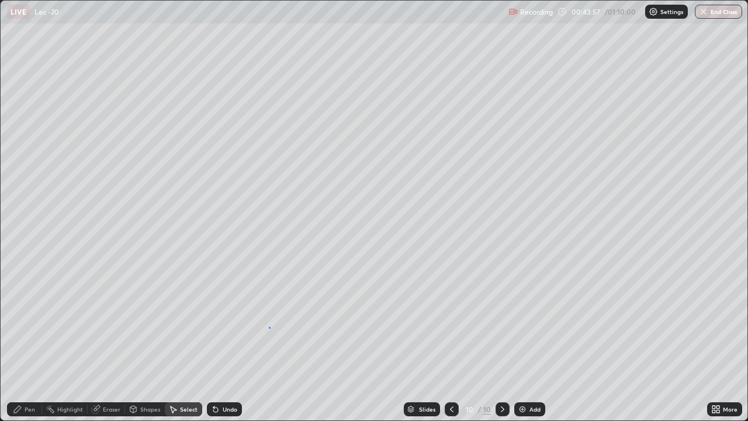
click at [269, 326] on div "0 ° Undo Copy Duplicate Duplicate to new slide Delete" at bounding box center [374, 210] width 747 height 419
click at [29, 341] on div "Pen" at bounding box center [30, 409] width 11 height 6
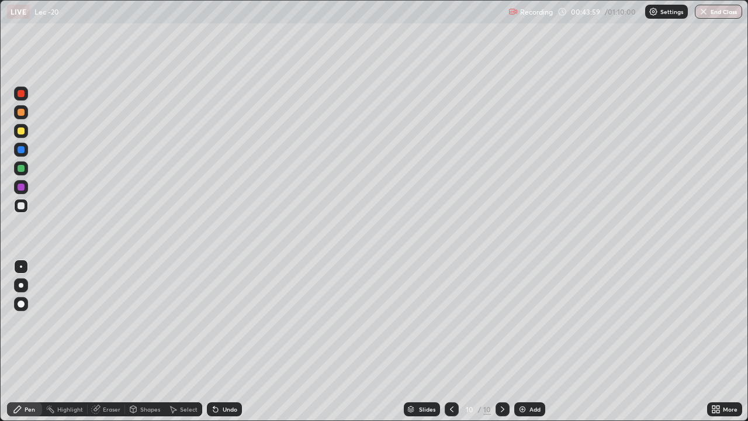
click at [24, 115] on div at bounding box center [21, 112] width 14 height 14
click at [25, 208] on div at bounding box center [21, 206] width 14 height 14
click at [188, 341] on div "Select" at bounding box center [189, 409] width 18 height 6
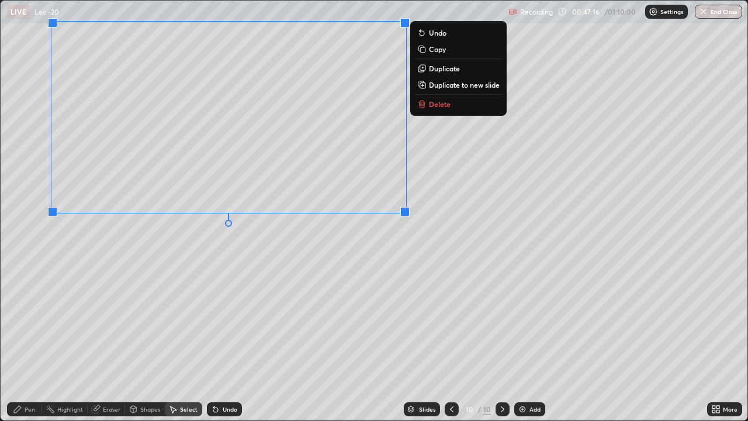
click at [272, 277] on div "0 ° Undo Copy Duplicate Duplicate to new slide Delete" at bounding box center [374, 210] width 747 height 419
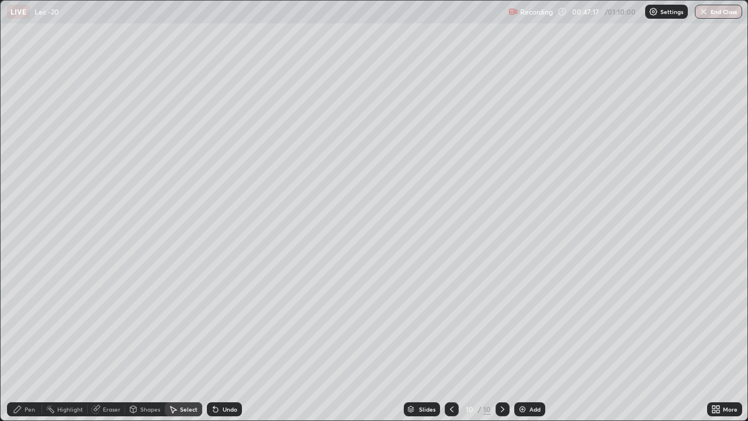
click at [28, 341] on div "Pen" at bounding box center [30, 409] width 11 height 6
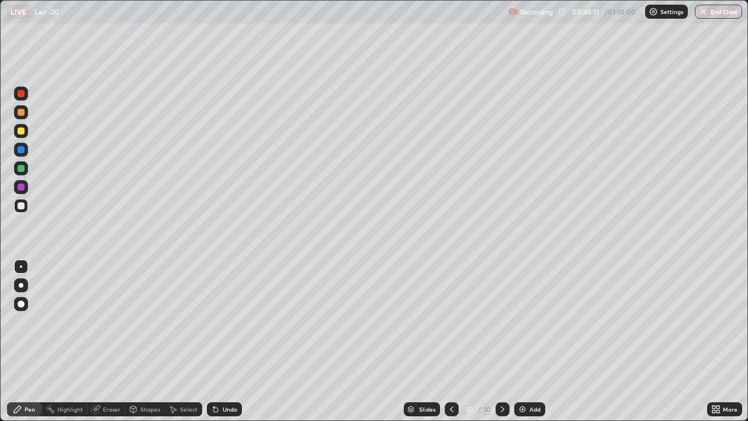
click at [24, 133] on div at bounding box center [21, 131] width 14 height 14
click at [279, 341] on div "Slides 10 / 10 Add" at bounding box center [474, 408] width 465 height 23
click at [292, 341] on div "Slides 10 / 10 Add" at bounding box center [474, 408] width 465 height 23
click at [298, 341] on div "Slides 10 / 10 Add" at bounding box center [474, 408] width 465 height 23
click at [24, 206] on div at bounding box center [21, 205] width 7 height 7
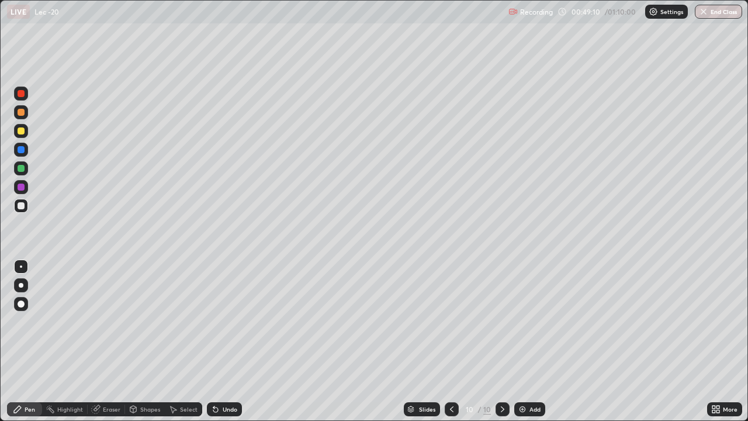
click at [520, 341] on img at bounding box center [522, 408] width 9 height 9
click at [25, 209] on div at bounding box center [21, 206] width 14 height 14
click at [452, 341] on icon at bounding box center [452, 409] width 4 height 6
click at [532, 341] on div "Add" at bounding box center [534, 409] width 11 height 6
click at [455, 341] on icon at bounding box center [452, 408] width 9 height 9
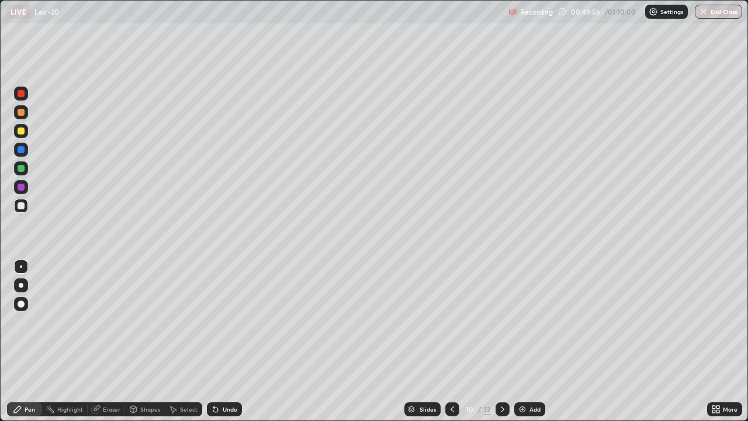
click at [499, 341] on icon at bounding box center [502, 408] width 9 height 9
click at [495, 341] on div at bounding box center [502, 408] width 14 height 23
click at [186, 341] on div "Select" at bounding box center [189, 409] width 18 height 6
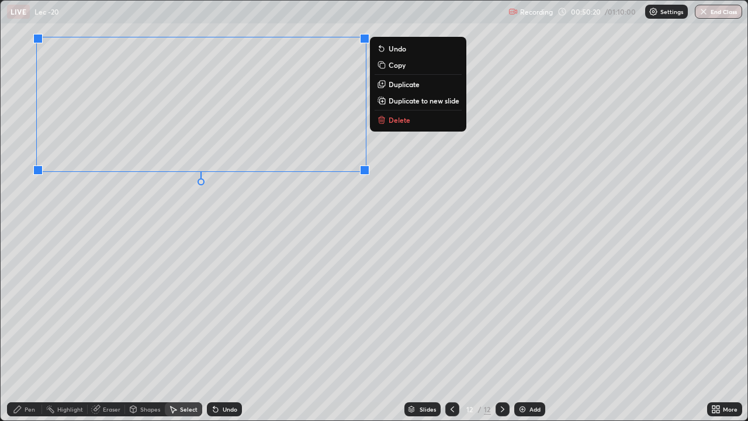
click at [207, 220] on div "0 ° Undo Copy Duplicate Duplicate to new slide Delete" at bounding box center [374, 210] width 747 height 419
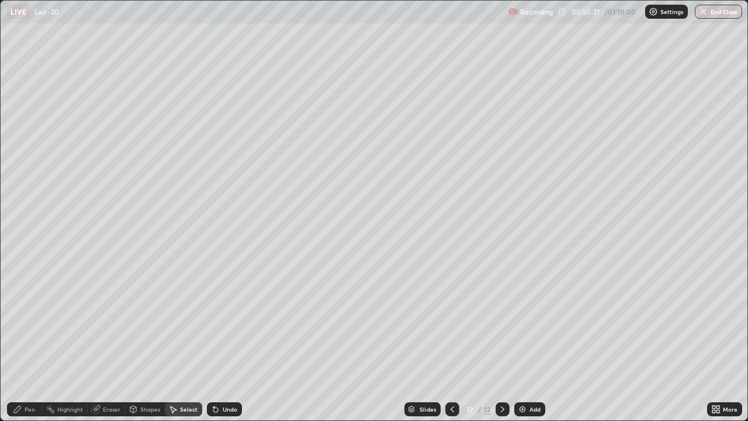
click at [19, 341] on icon at bounding box center [17, 408] width 9 height 9
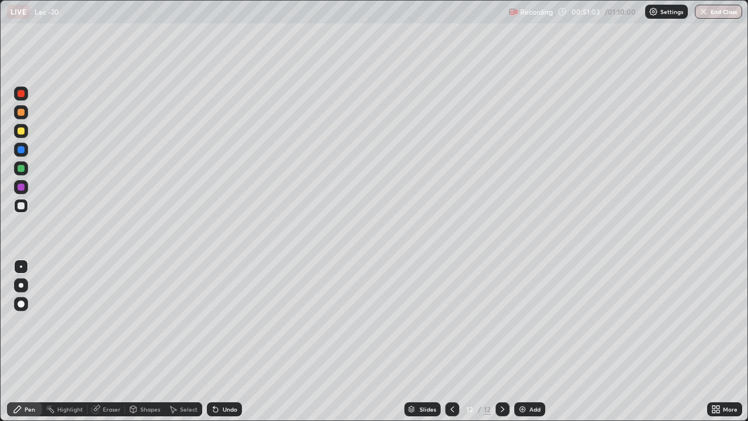
click at [180, 341] on div "Select" at bounding box center [189, 409] width 18 height 6
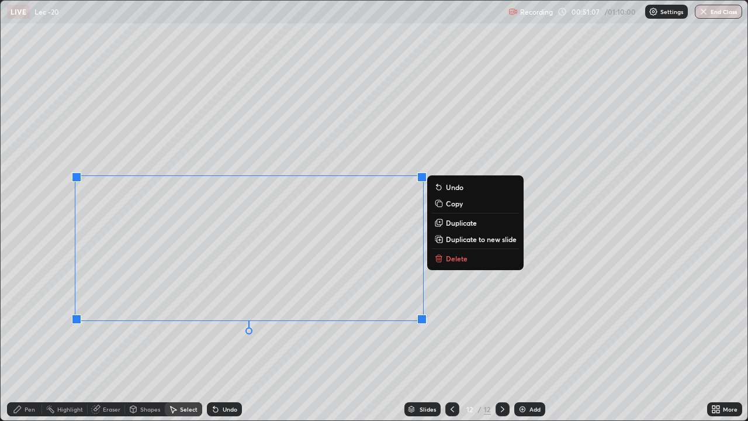
click at [191, 341] on div "0 ° Undo Copy Duplicate Duplicate to new slide Delete" at bounding box center [374, 210] width 747 height 419
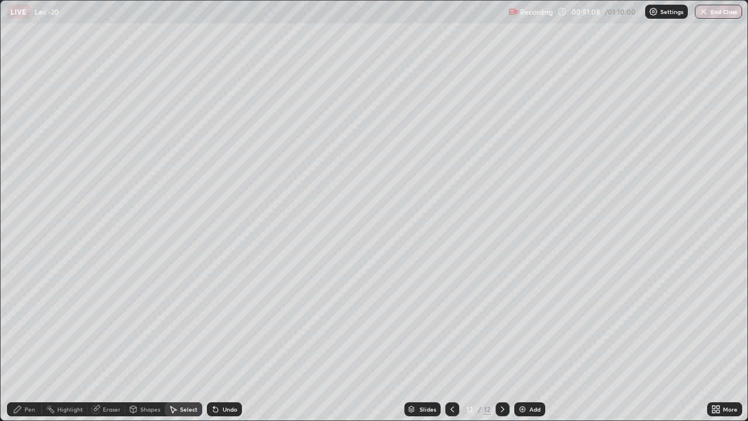
click at [35, 341] on div "Pen" at bounding box center [24, 409] width 35 height 14
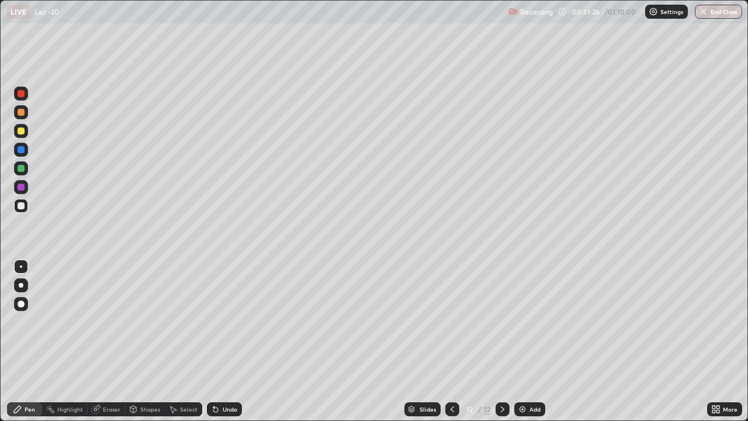
click at [114, 341] on div "Eraser" at bounding box center [112, 409] width 18 height 6
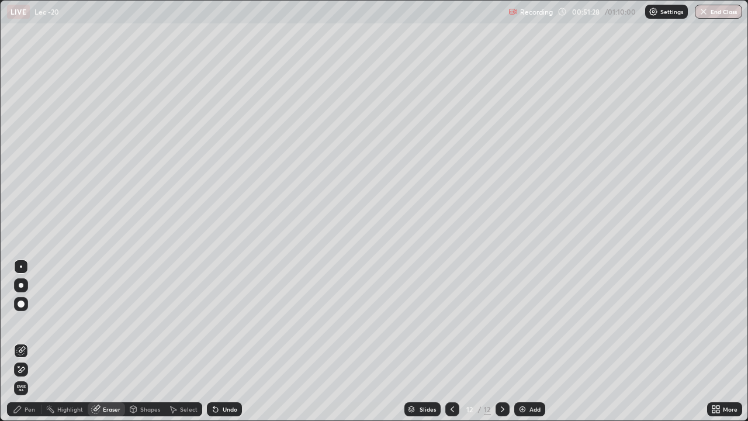
click at [26, 341] on div "Pen" at bounding box center [30, 409] width 11 height 6
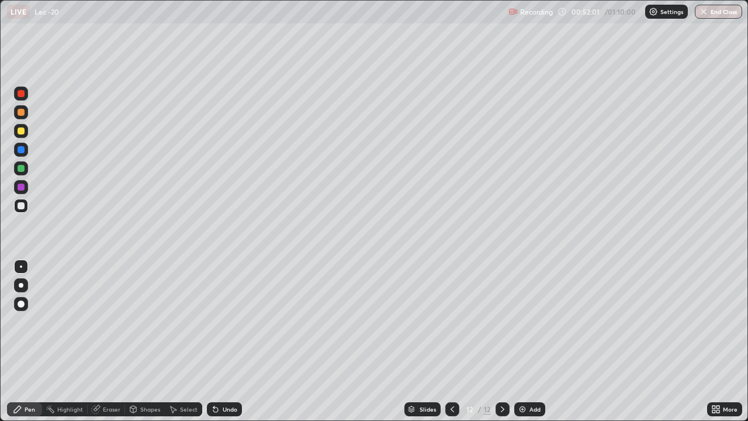
click at [454, 341] on icon at bounding box center [452, 408] width 9 height 9
click at [453, 341] on icon at bounding box center [452, 408] width 9 height 9
click at [452, 341] on icon at bounding box center [452, 408] width 9 height 9
click at [449, 341] on icon at bounding box center [452, 408] width 9 height 9
click at [450, 341] on icon at bounding box center [452, 408] width 9 height 9
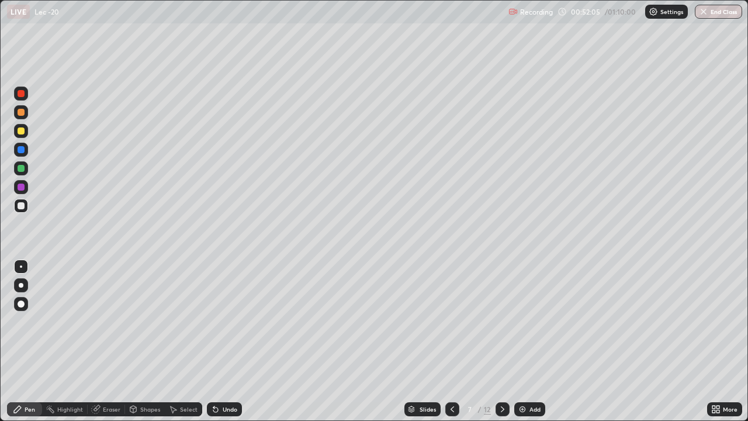
click at [501, 341] on icon at bounding box center [502, 408] width 9 height 9
click at [500, 341] on icon at bounding box center [502, 408] width 9 height 9
click at [505, 341] on icon at bounding box center [502, 408] width 9 height 9
click at [506, 341] on div at bounding box center [502, 409] width 14 height 14
click at [501, 341] on icon at bounding box center [503, 409] width 4 height 6
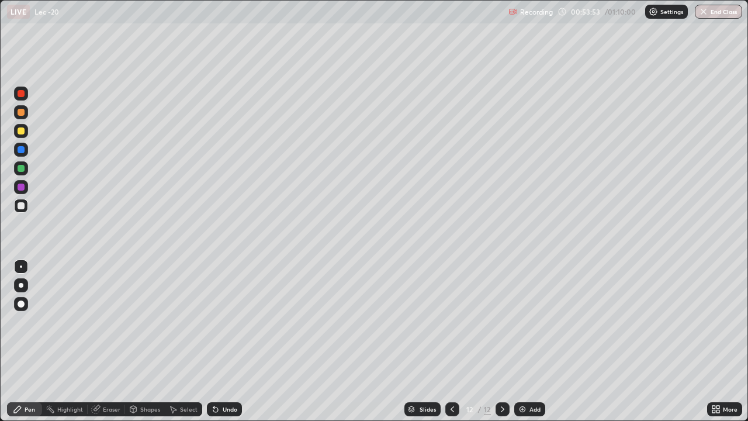
click at [524, 341] on img at bounding box center [522, 408] width 9 height 9
click at [183, 341] on div "Select" at bounding box center [189, 409] width 18 height 6
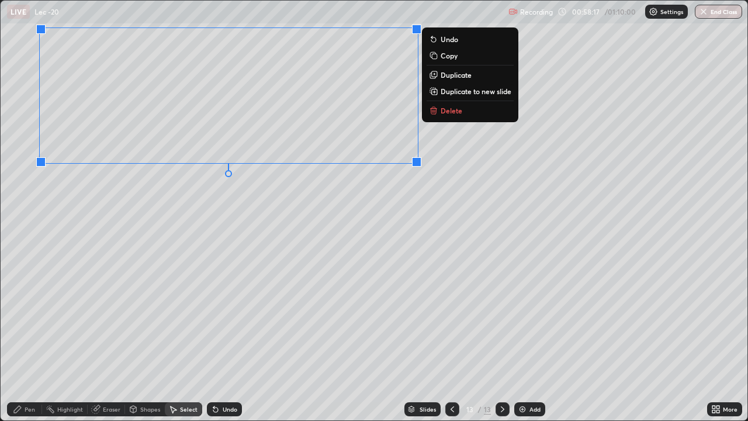
click at [190, 239] on div "0 ° Undo Copy Duplicate Duplicate to new slide Delete" at bounding box center [374, 210] width 747 height 419
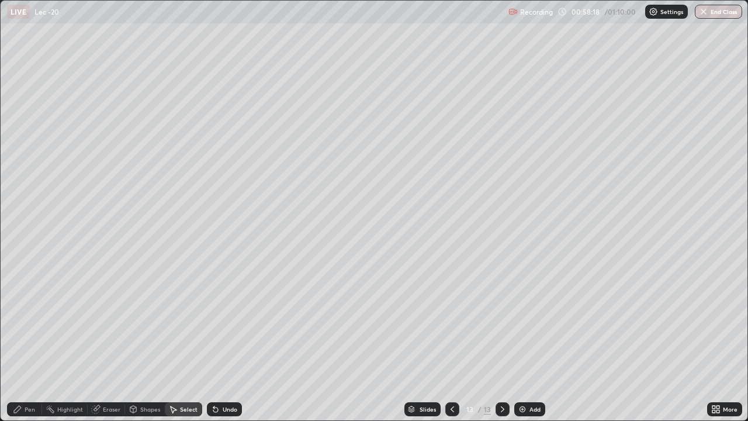
click at [32, 341] on div "Pen" at bounding box center [30, 409] width 11 height 6
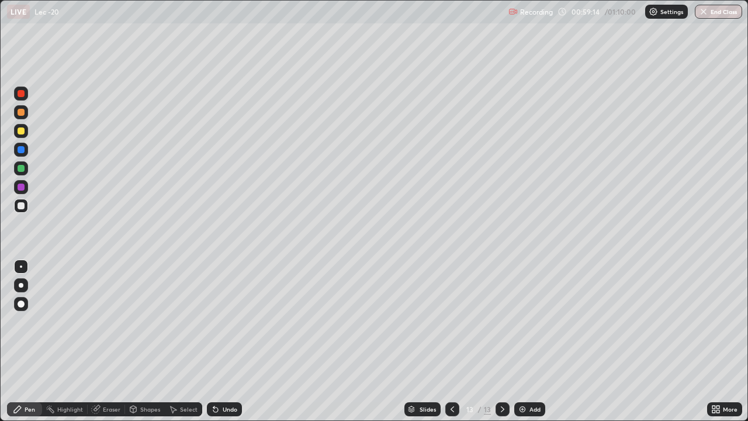
click at [186, 341] on div "Select" at bounding box center [189, 409] width 18 height 6
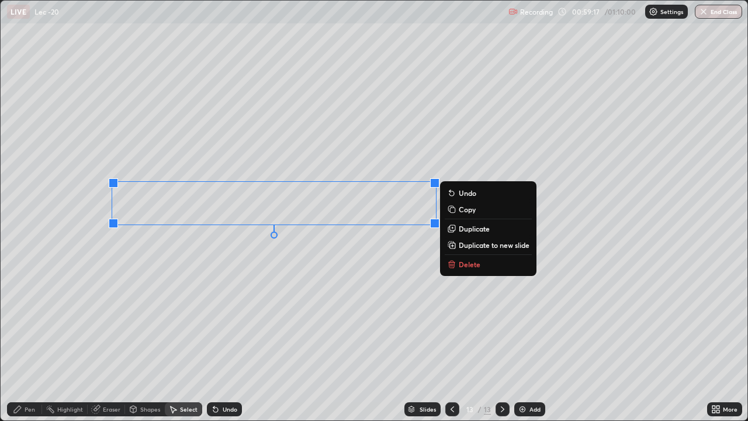
click at [261, 274] on div "0 ° Undo Copy Duplicate Duplicate to new slide Delete" at bounding box center [374, 210] width 747 height 419
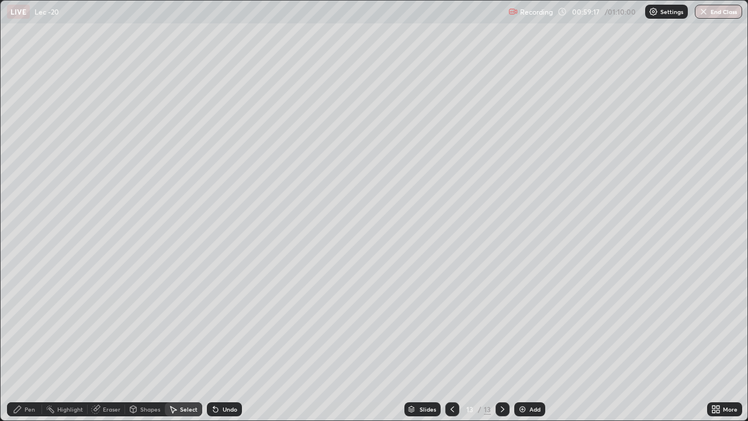
click at [36, 341] on div "Pen" at bounding box center [24, 409] width 35 height 14
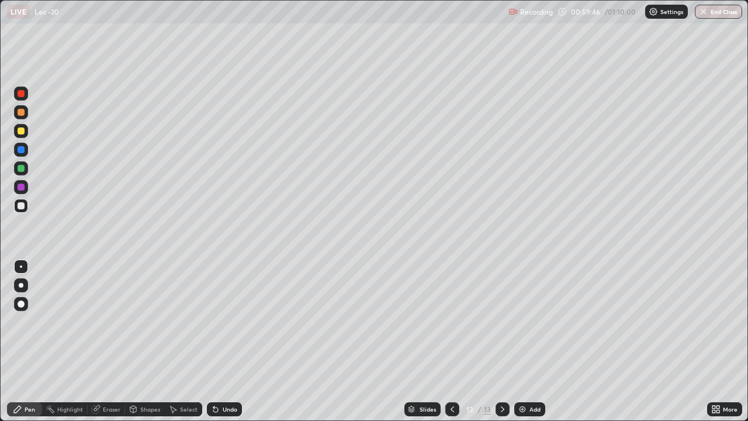
click at [25, 133] on div at bounding box center [21, 131] width 14 height 14
click at [19, 117] on div at bounding box center [21, 112] width 14 height 14
click at [452, 341] on icon at bounding box center [452, 409] width 4 height 6
click at [523, 341] on img at bounding box center [522, 408] width 9 height 9
click at [23, 207] on div at bounding box center [21, 205] width 7 height 7
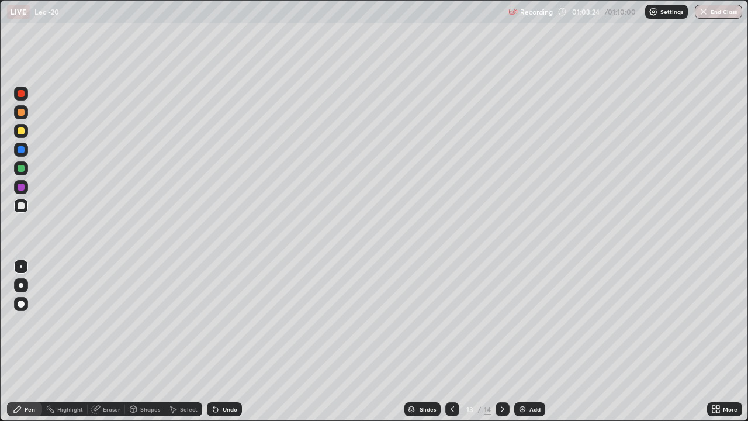
click at [182, 341] on div "Select" at bounding box center [189, 409] width 18 height 6
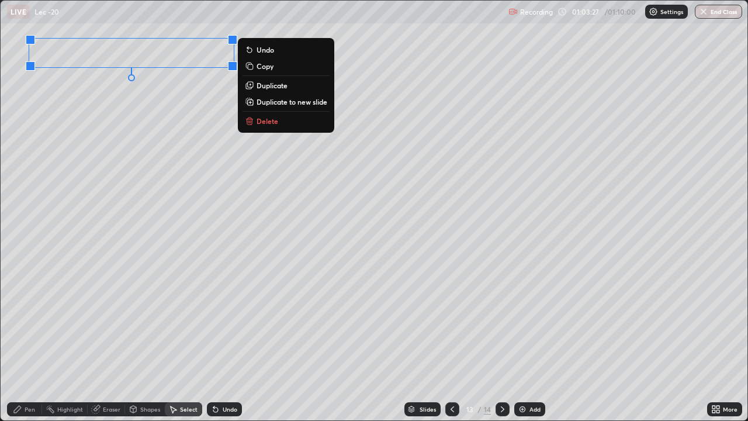
click at [120, 186] on div "0 ° Undo Copy Duplicate Duplicate to new slide Delete" at bounding box center [374, 210] width 747 height 419
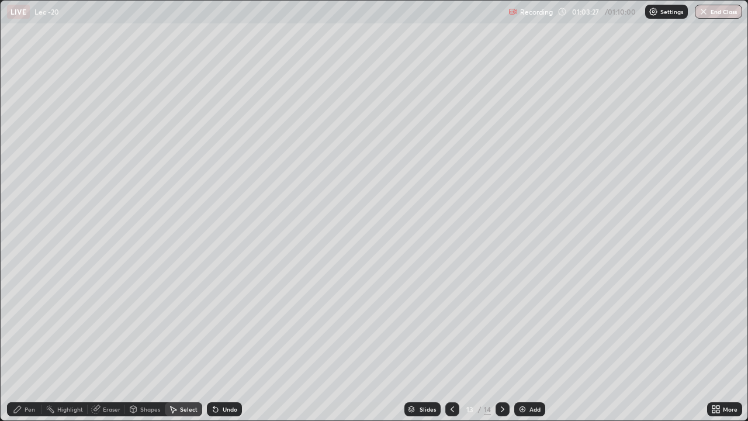
click at [22, 341] on div "Pen" at bounding box center [24, 409] width 35 height 14
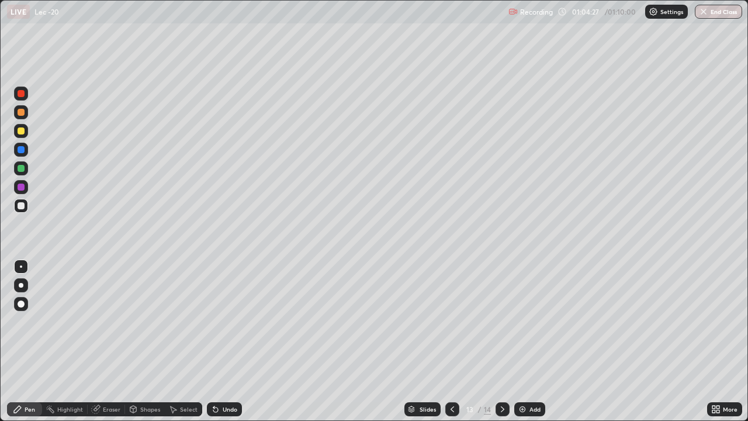
click at [185, 341] on div "Select" at bounding box center [189, 409] width 18 height 6
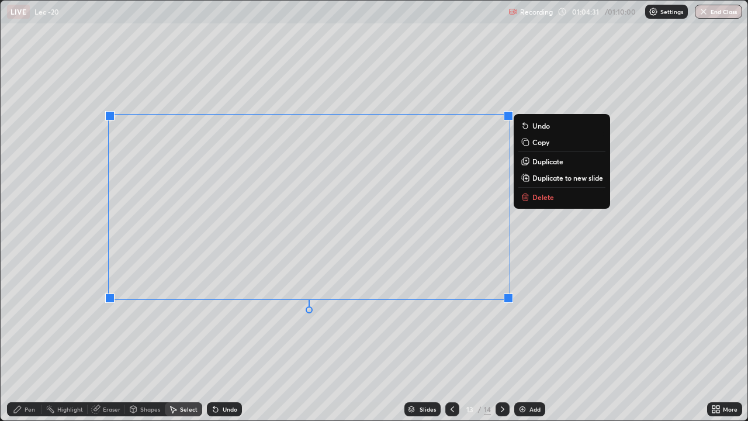
click at [308, 341] on div "0 ° Undo Copy Duplicate Duplicate to new slide Delete" at bounding box center [374, 210] width 747 height 419
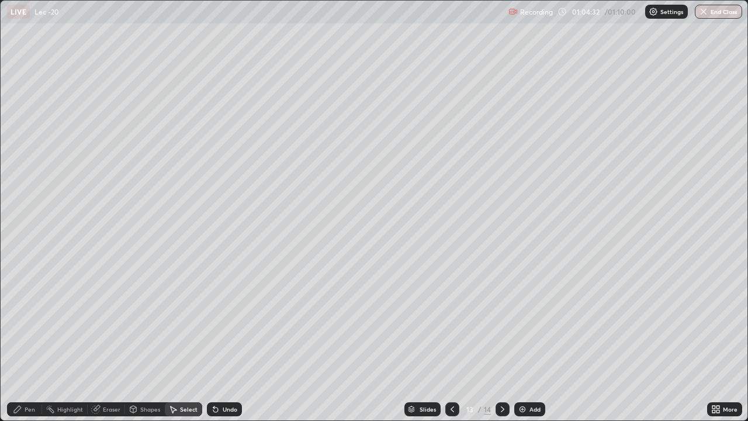
click at [27, 341] on div "Pen" at bounding box center [30, 409] width 11 height 6
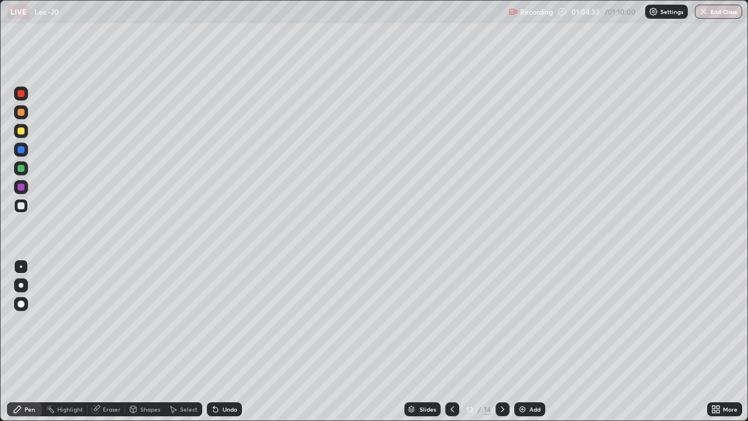
click at [23, 116] on div at bounding box center [21, 112] width 14 height 14
click at [103, 341] on div "Eraser" at bounding box center [112, 409] width 18 height 6
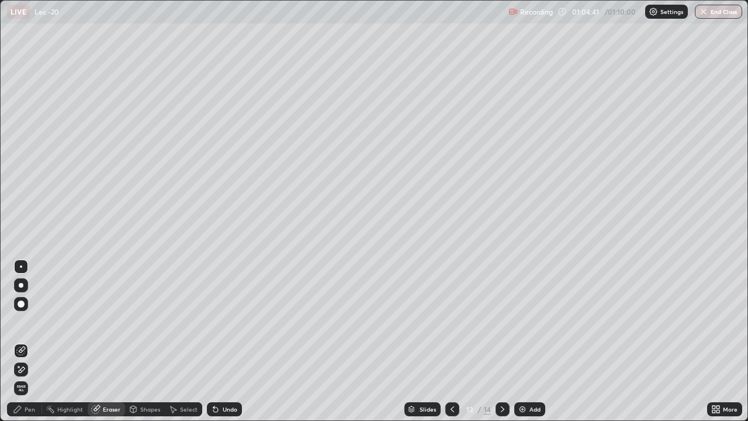
click at [25, 341] on div "Pen" at bounding box center [30, 409] width 11 height 6
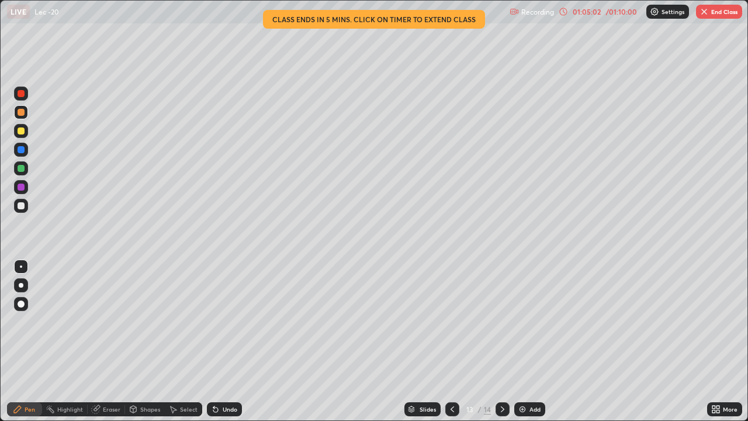
click at [179, 341] on div "Select" at bounding box center [183, 409] width 37 height 14
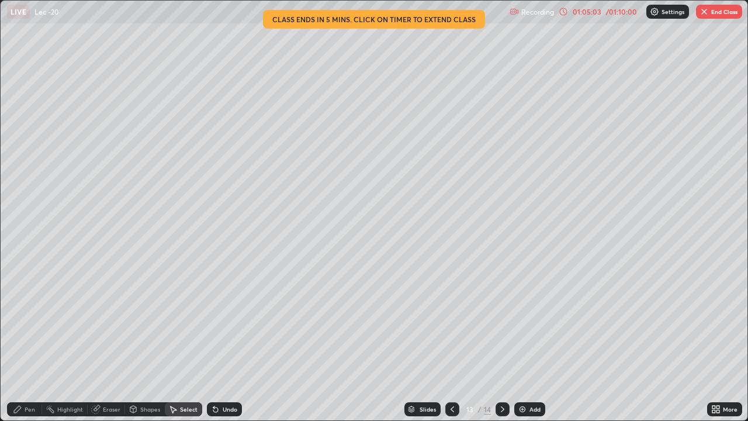
click at [140, 341] on div "Shapes" at bounding box center [150, 409] width 20 height 6
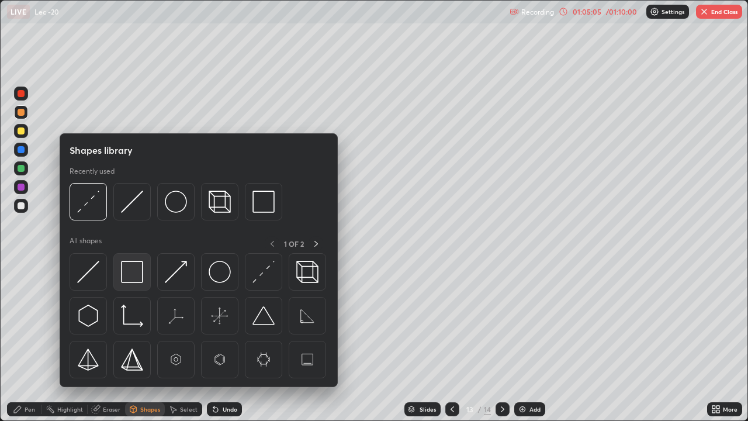
click at [136, 283] on div at bounding box center [131, 271] width 37 height 37
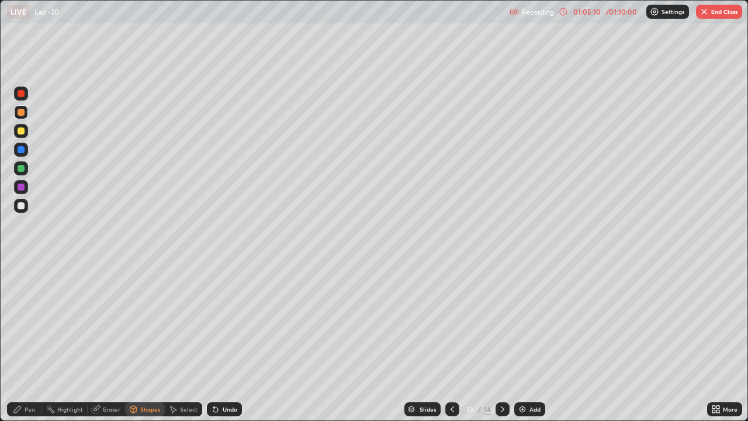
click at [30, 341] on div "Pen" at bounding box center [24, 409] width 35 height 14
click at [220, 341] on div "Undo" at bounding box center [224, 409] width 35 height 14
click at [140, 341] on div "Shapes" at bounding box center [150, 409] width 20 height 6
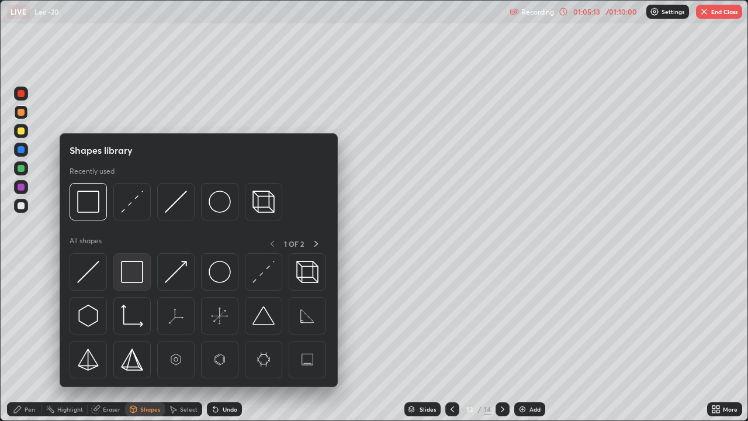
click at [137, 278] on img at bounding box center [132, 272] width 22 height 22
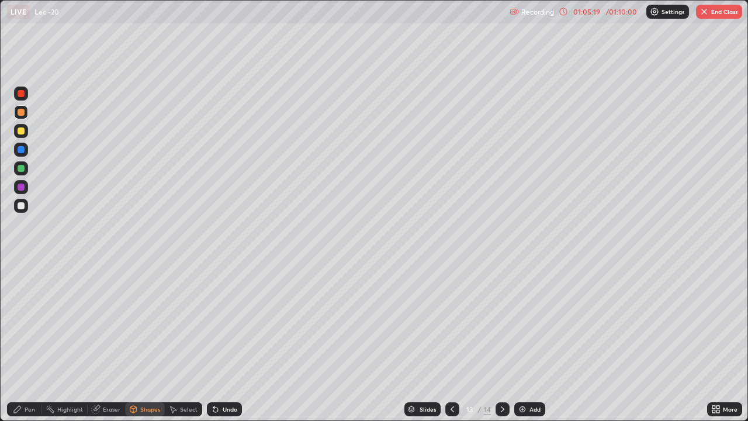
click at [34, 341] on div "Pen" at bounding box center [30, 409] width 11 height 6
click at [22, 188] on div at bounding box center [21, 186] width 7 height 7
click at [22, 112] on div at bounding box center [21, 112] width 7 height 7
click at [22, 204] on div at bounding box center [21, 205] width 7 height 7
click at [715, 13] on button "End Class" at bounding box center [719, 12] width 46 height 14
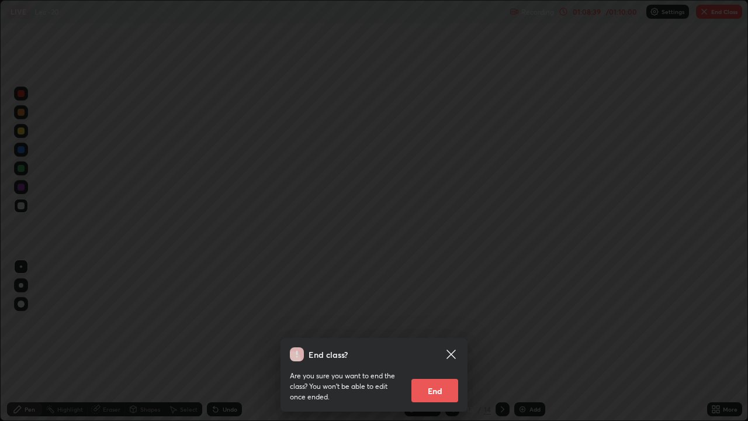
click at [436, 341] on button "End" at bounding box center [434, 390] width 47 height 23
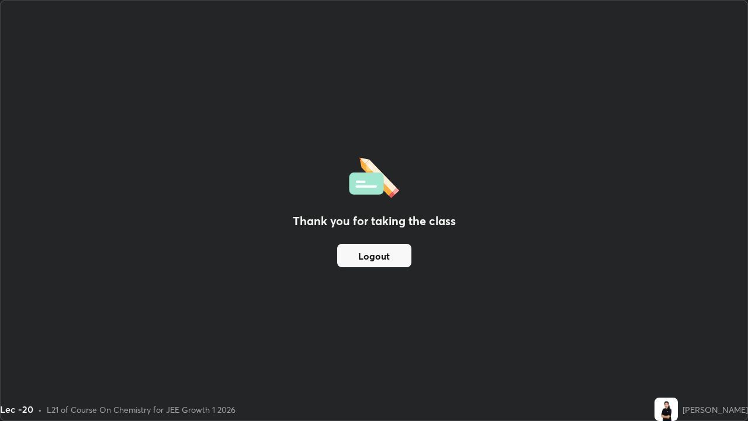
click at [394, 256] on button "Logout" at bounding box center [374, 255] width 74 height 23
